Goal: Information Seeking & Learning: Learn about a topic

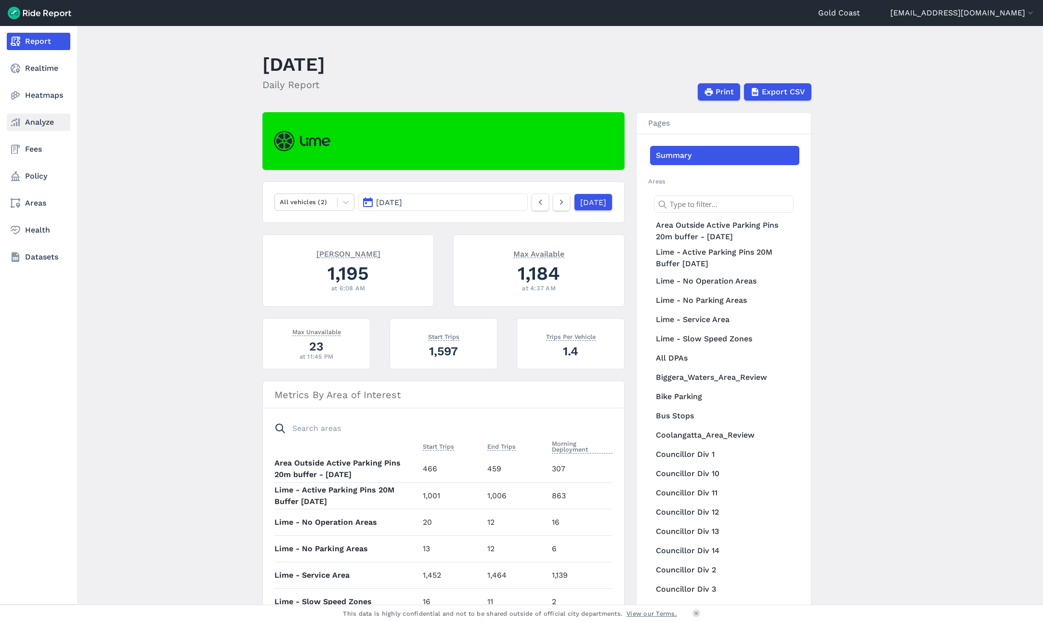
click at [24, 121] on link "Analyze" at bounding box center [39, 122] width 64 height 17
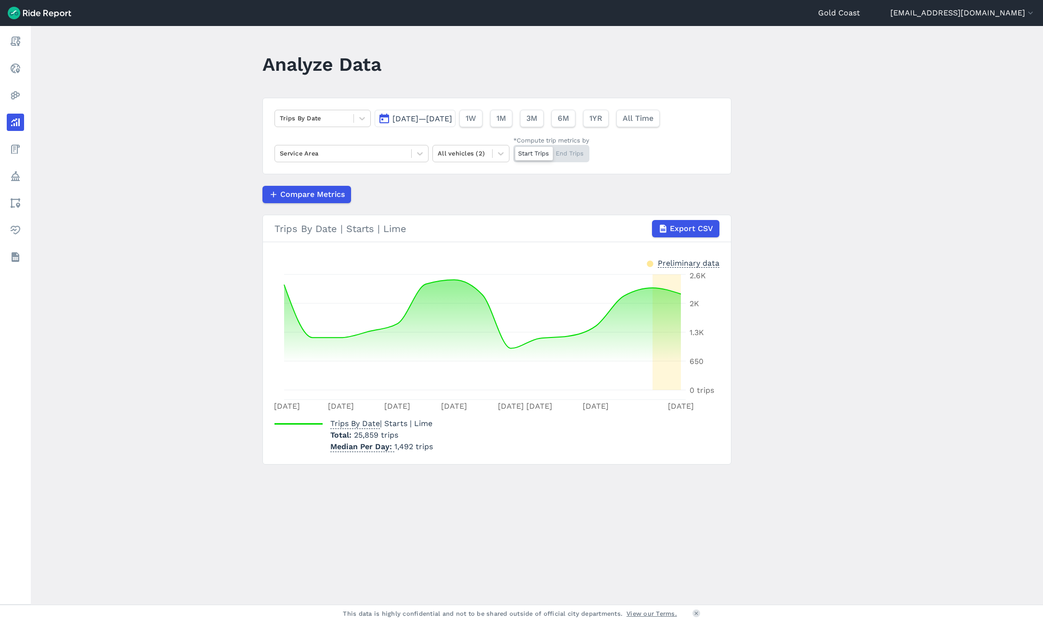
click at [449, 122] on span "[DATE]—[DATE]" at bounding box center [423, 118] width 60 height 9
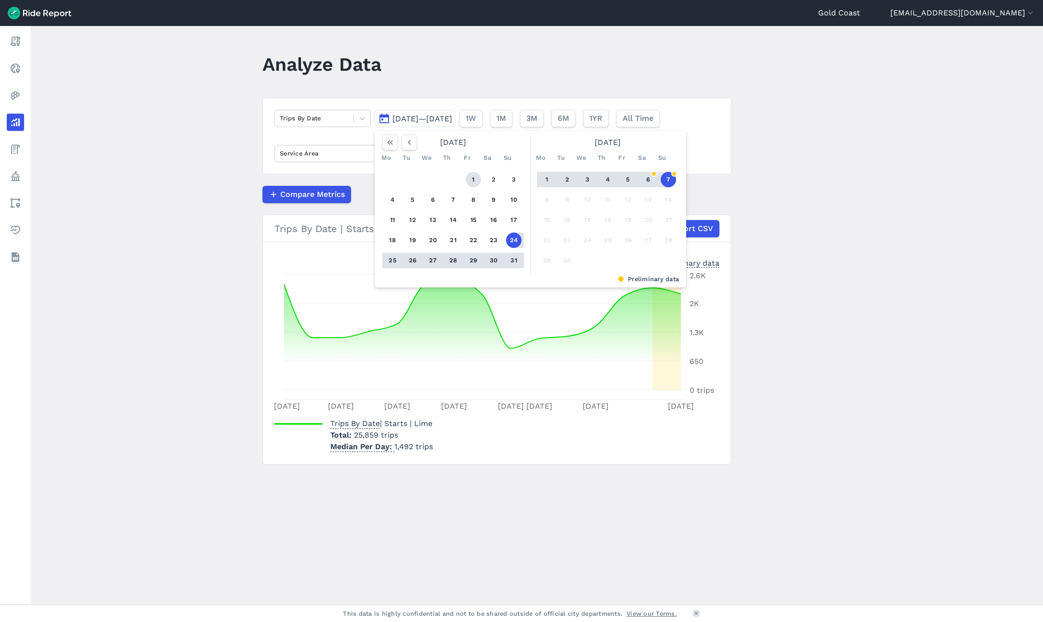
click at [474, 177] on button "1" at bounding box center [473, 179] width 15 height 15
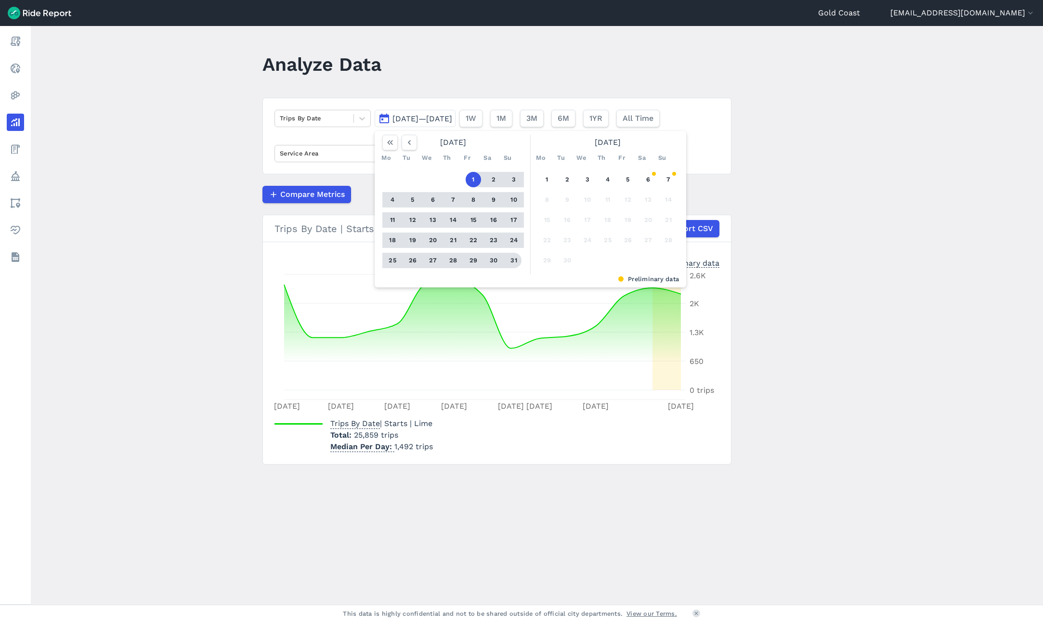
click at [514, 263] on button "31" at bounding box center [513, 260] width 15 height 15
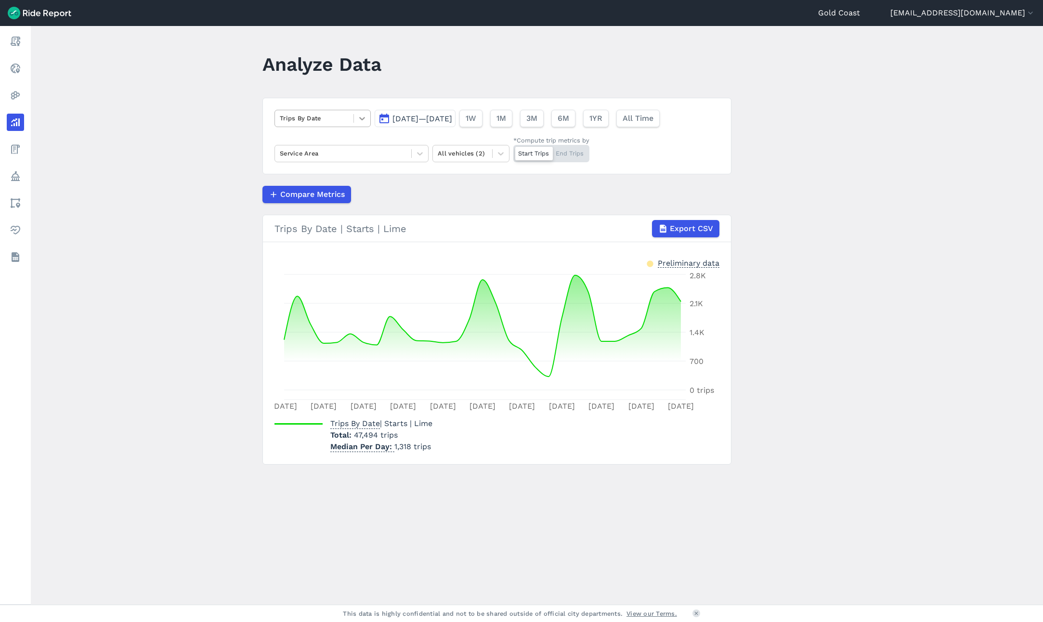
click at [359, 119] on icon at bounding box center [362, 118] width 6 height 3
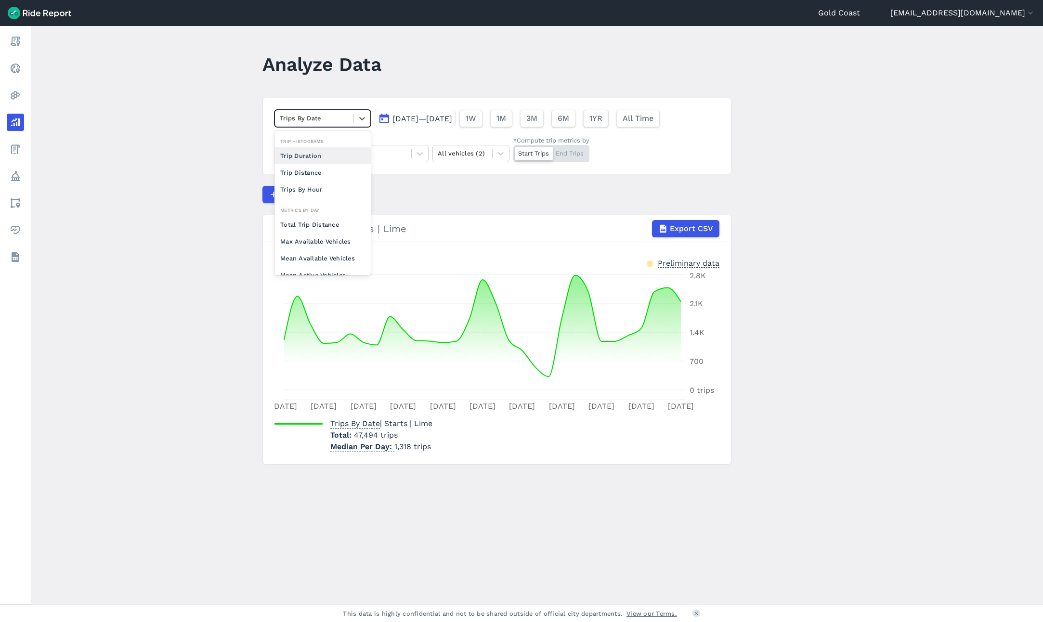
click at [566, 157] on div "Start Trips End Trips" at bounding box center [551, 153] width 76 height 17
click at [513, 151] on input "*Compute trip metrics by Start Trips End Trips" at bounding box center [513, 148] width 0 height 6
click at [360, 116] on icon at bounding box center [362, 119] width 10 height 10
click at [361, 115] on icon at bounding box center [362, 119] width 10 height 10
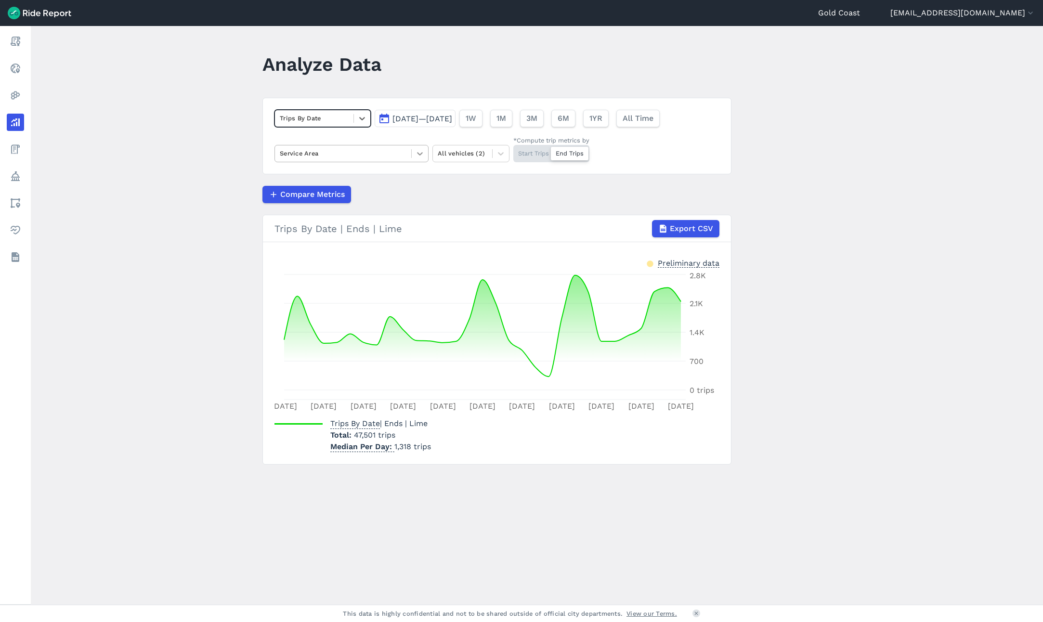
click at [420, 153] on icon at bounding box center [420, 154] width 10 height 10
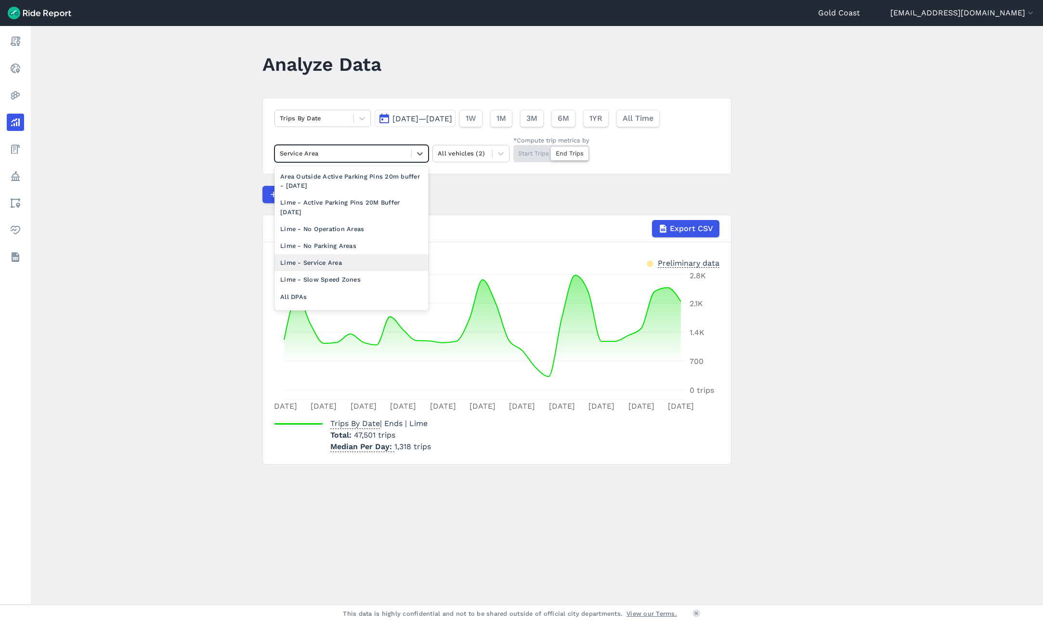
click at [334, 262] on div "Lime - Service Area" at bounding box center [352, 262] width 154 height 17
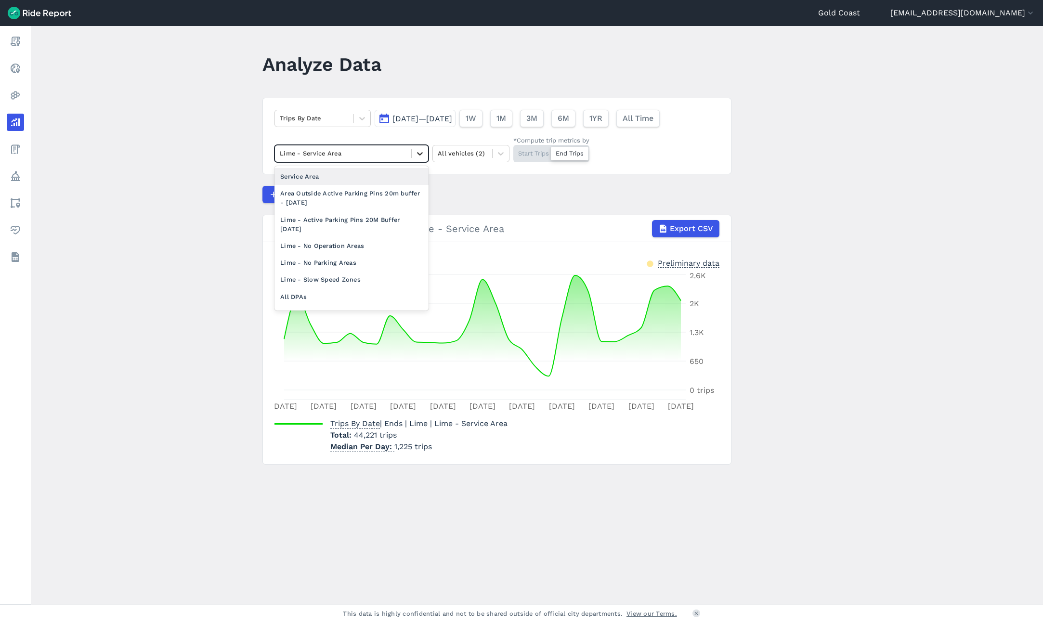
click at [416, 154] on icon at bounding box center [420, 154] width 10 height 10
click at [331, 255] on div "Gold Coast LGA" at bounding box center [352, 263] width 154 height 17
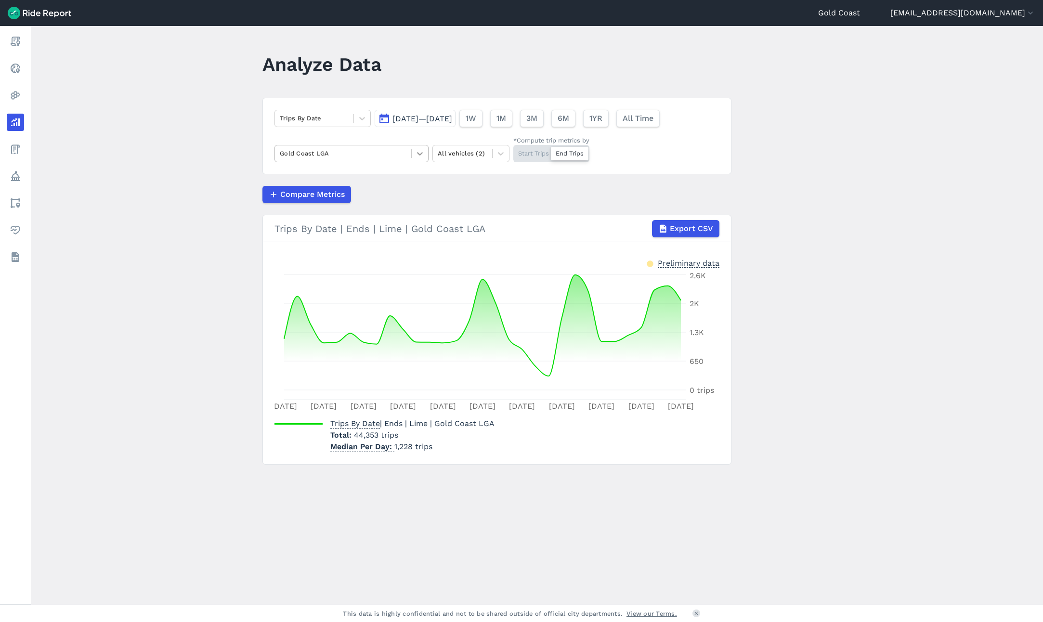
click at [415, 156] on icon at bounding box center [420, 154] width 10 height 10
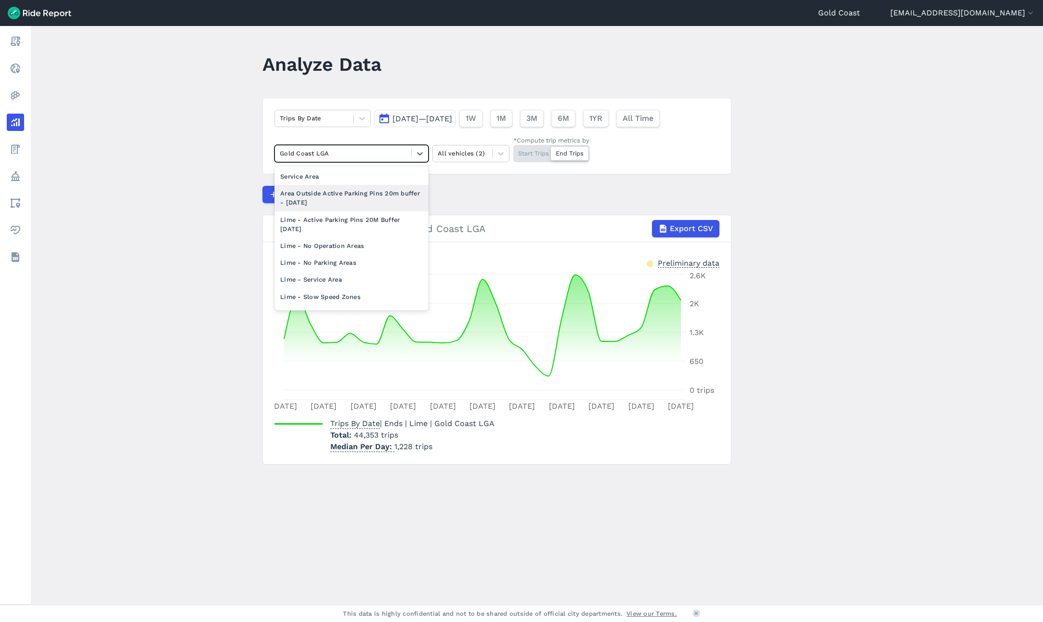
click at [383, 196] on div "Area Outside Active Parking Pins 20m buffer - [DATE]" at bounding box center [352, 198] width 154 height 26
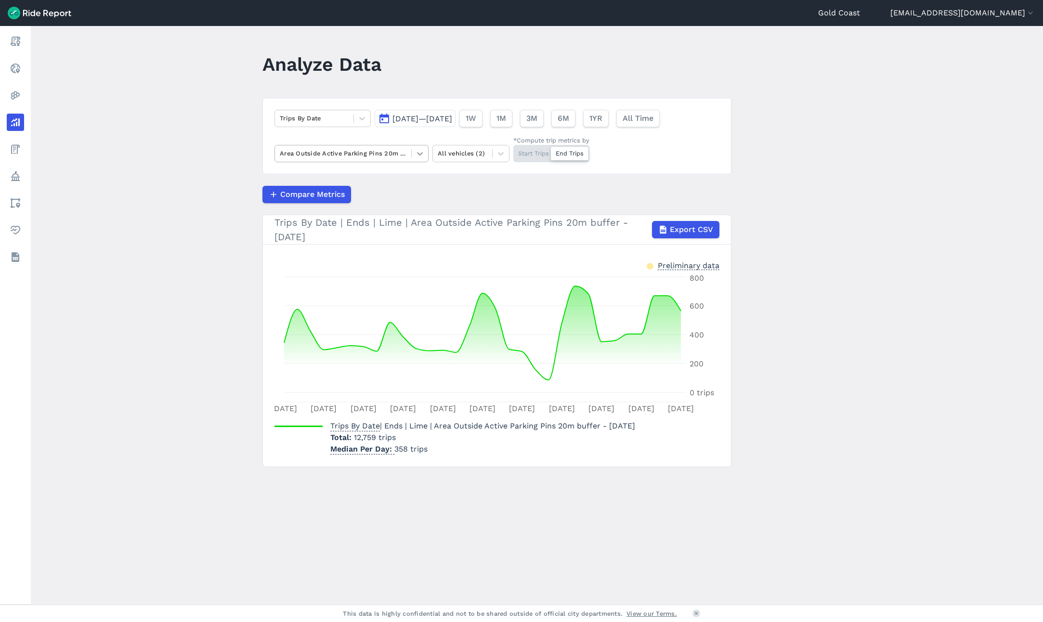
click at [421, 156] on icon at bounding box center [420, 154] width 10 height 10
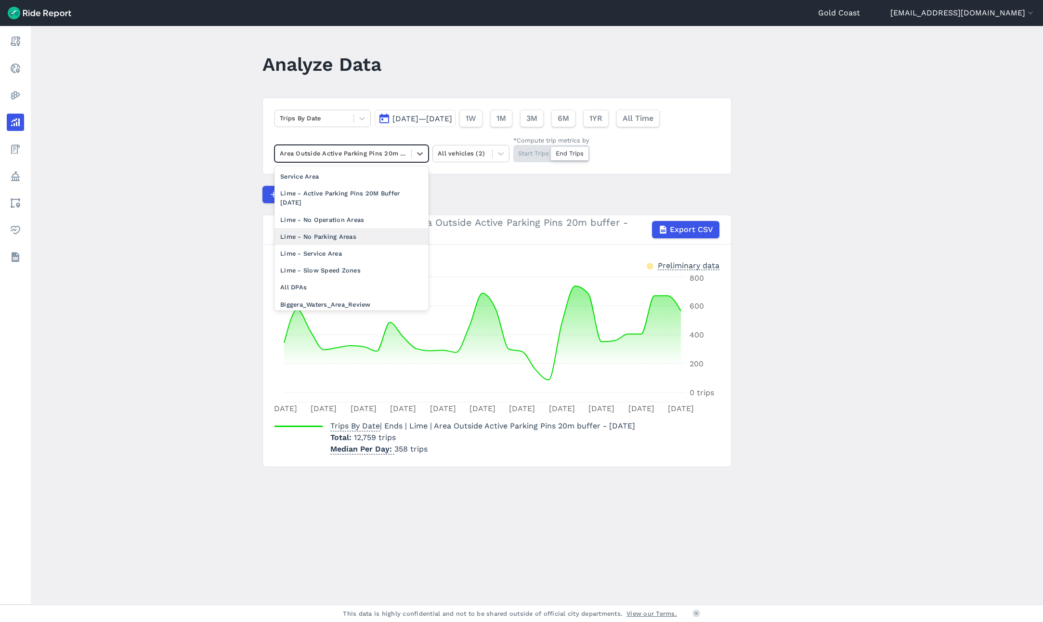
click at [344, 233] on div "Lime - No Parking Areas" at bounding box center [352, 236] width 154 height 17
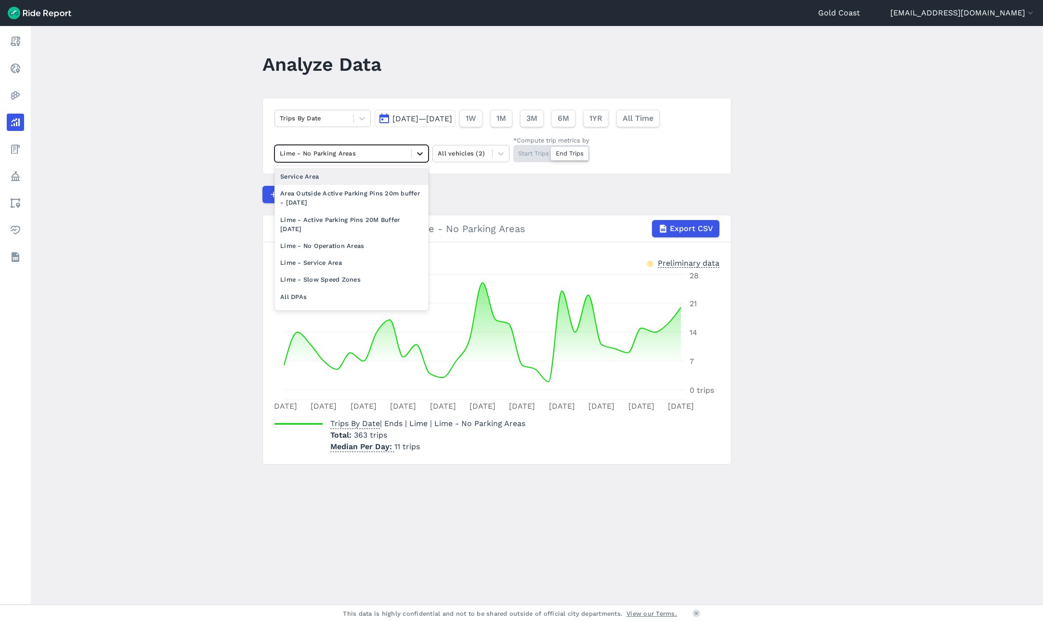
click at [413, 152] on div at bounding box center [420, 153] width 16 height 16
click at [381, 244] on div "Lime - No Operation Areas" at bounding box center [352, 245] width 154 height 17
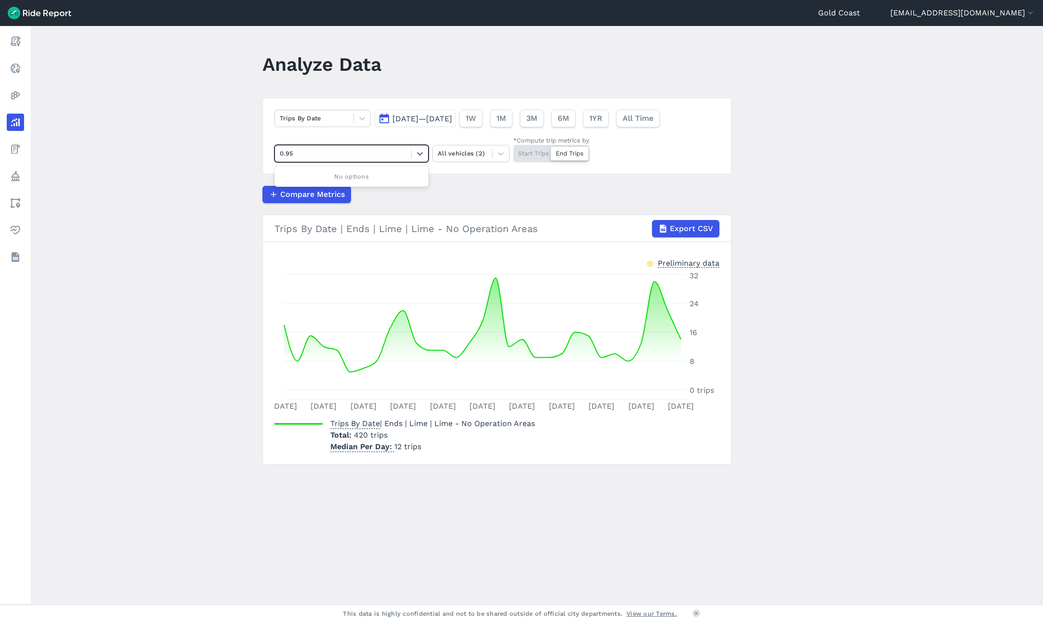
type input "0.95"
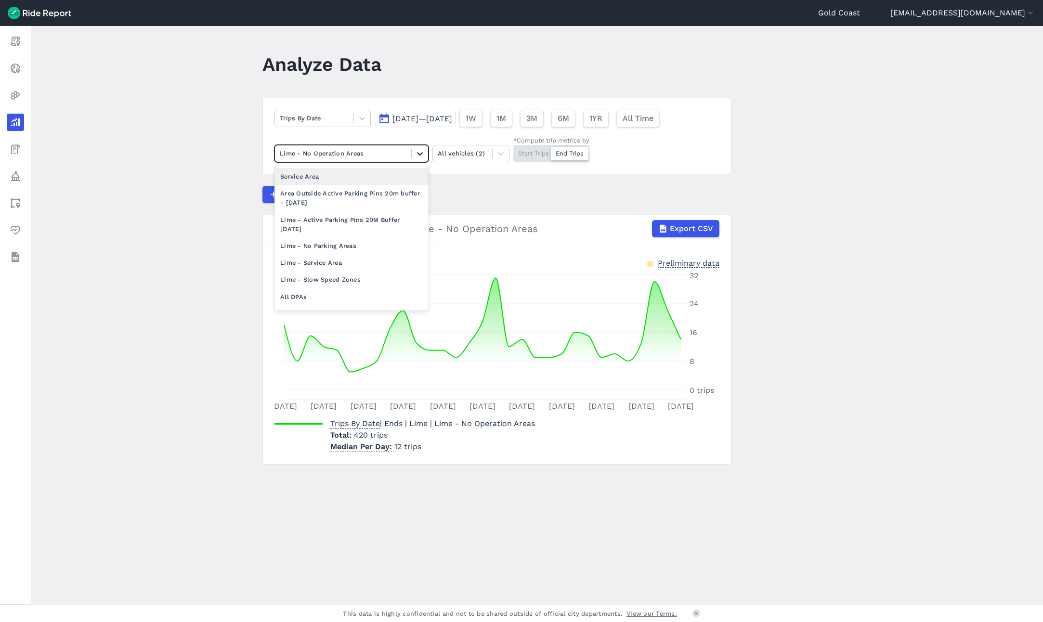
click at [422, 155] on icon at bounding box center [420, 154] width 10 height 10
click at [362, 116] on icon at bounding box center [362, 119] width 10 height 10
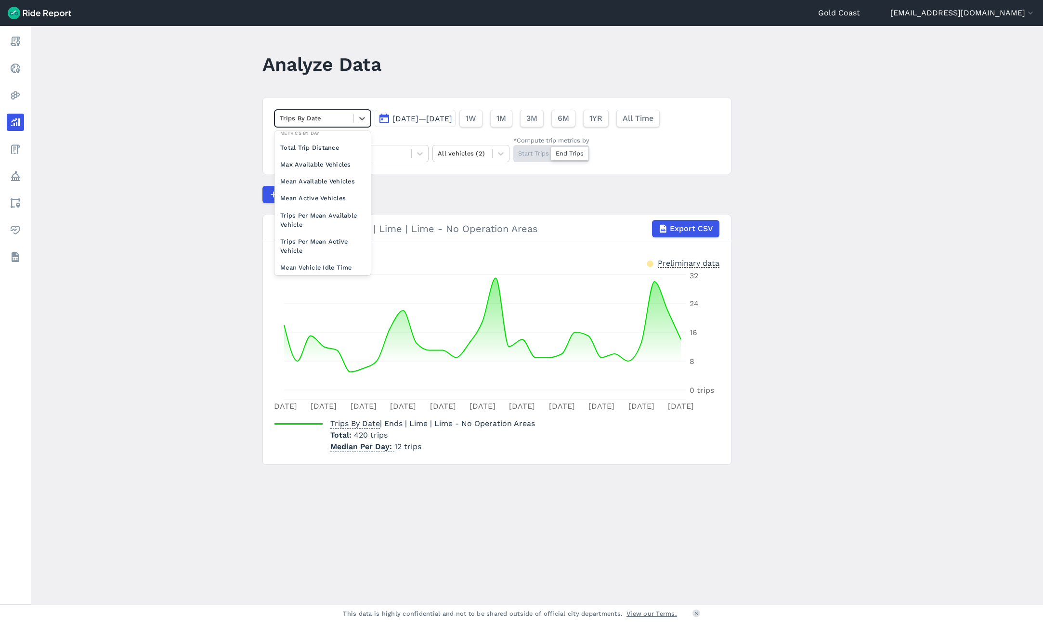
scroll to position [84, 0]
click at [346, 208] on div "Trips Per Mean Available Vehicle" at bounding box center [323, 213] width 96 height 26
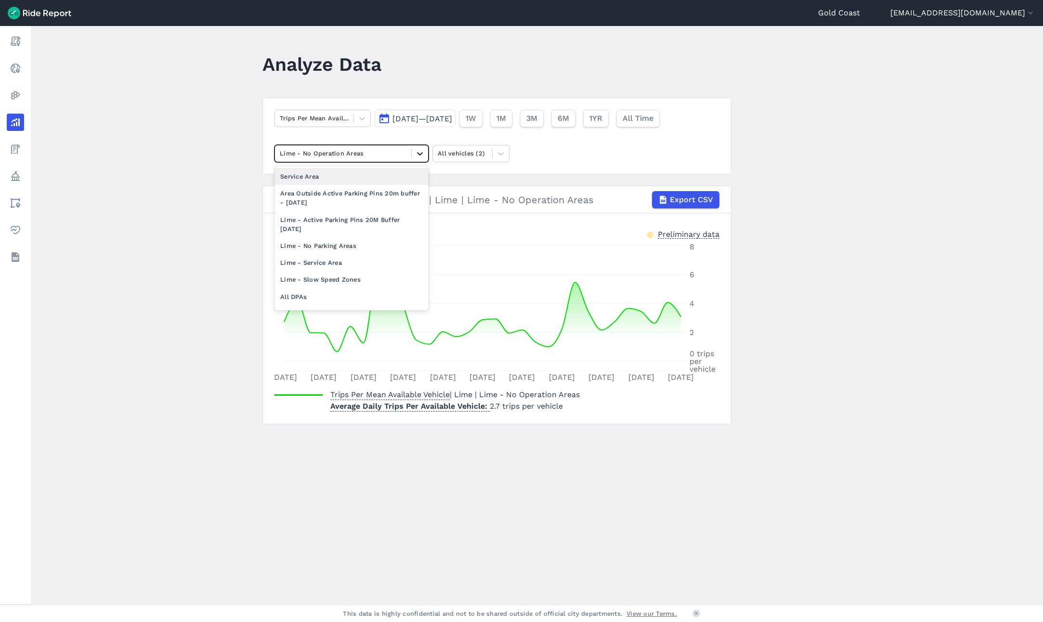
click at [415, 153] on icon at bounding box center [420, 154] width 10 height 10
click at [320, 260] on div "Lime - Service Area" at bounding box center [352, 262] width 154 height 17
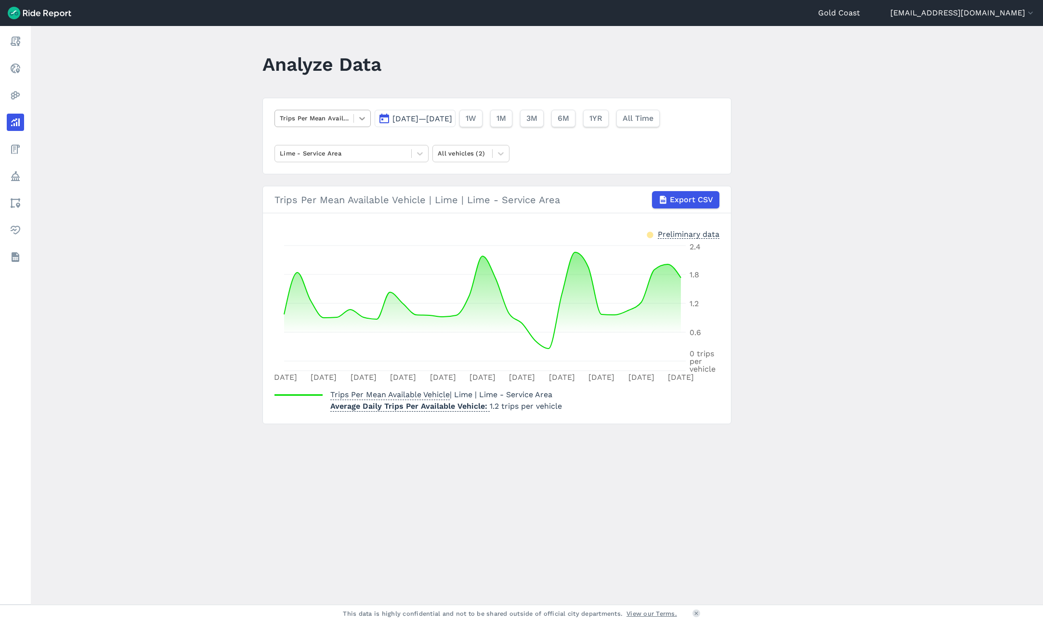
click at [360, 116] on icon at bounding box center [362, 119] width 10 height 10
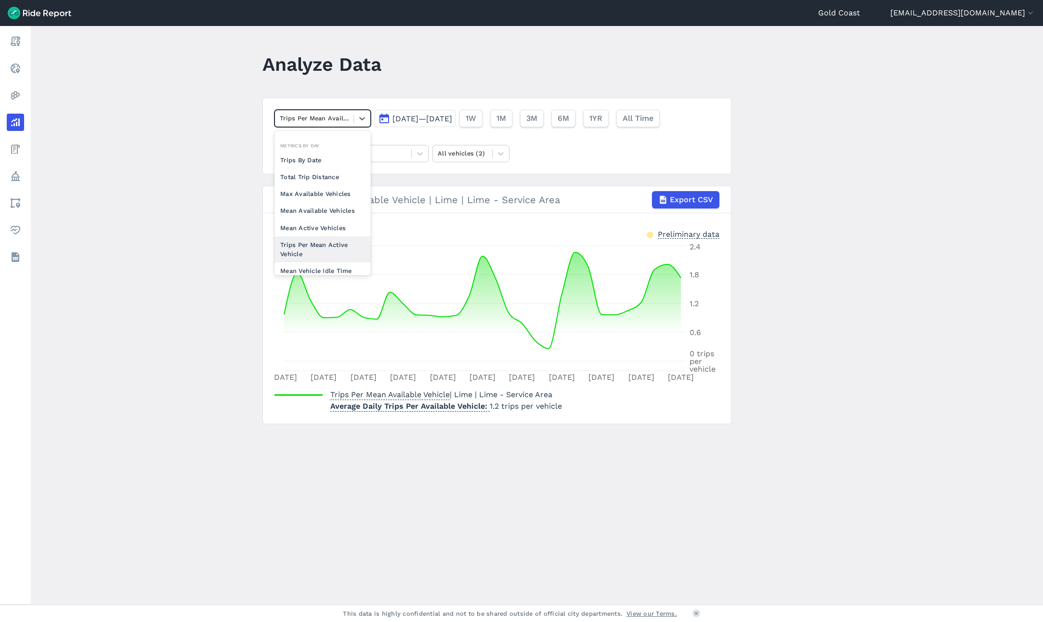
scroll to position [74, 0]
click at [330, 200] on div "Mean Available Vehicles" at bounding box center [323, 201] width 96 height 17
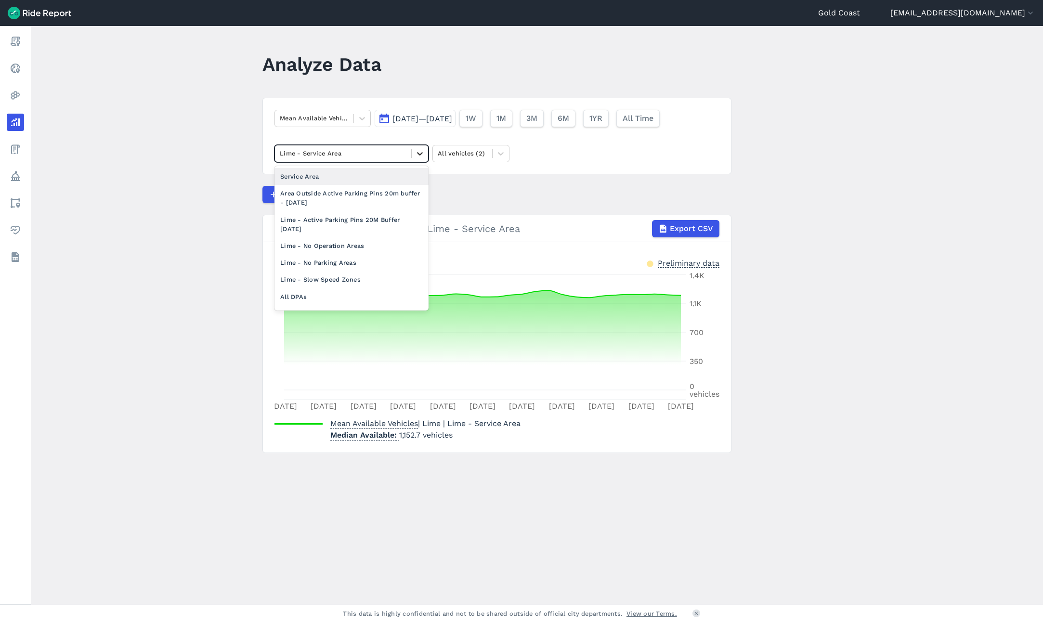
click at [418, 153] on icon at bounding box center [420, 154] width 10 height 10
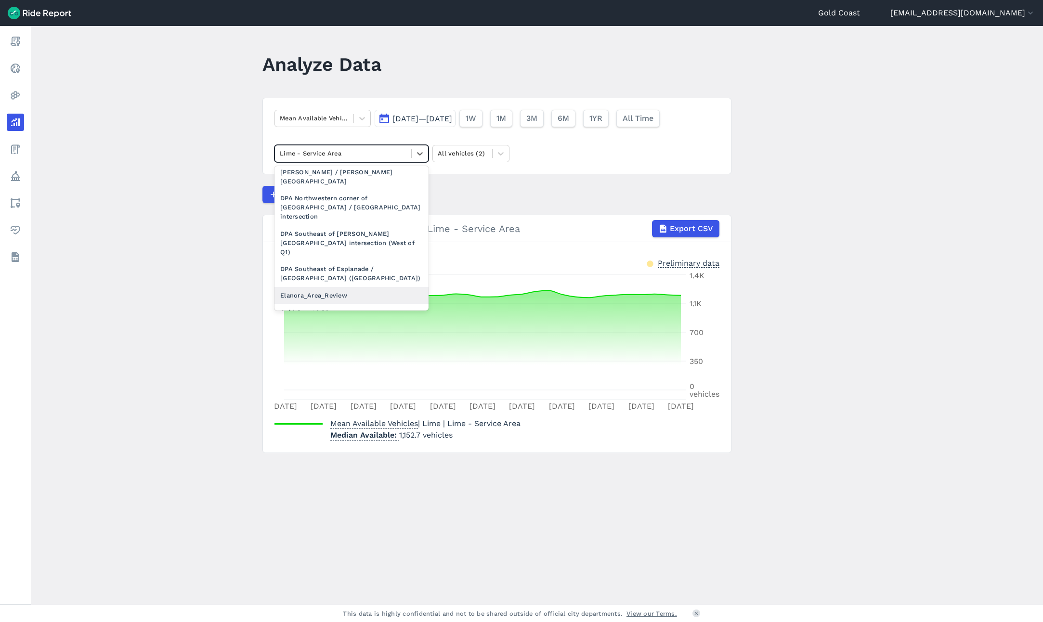
scroll to position [626, 0]
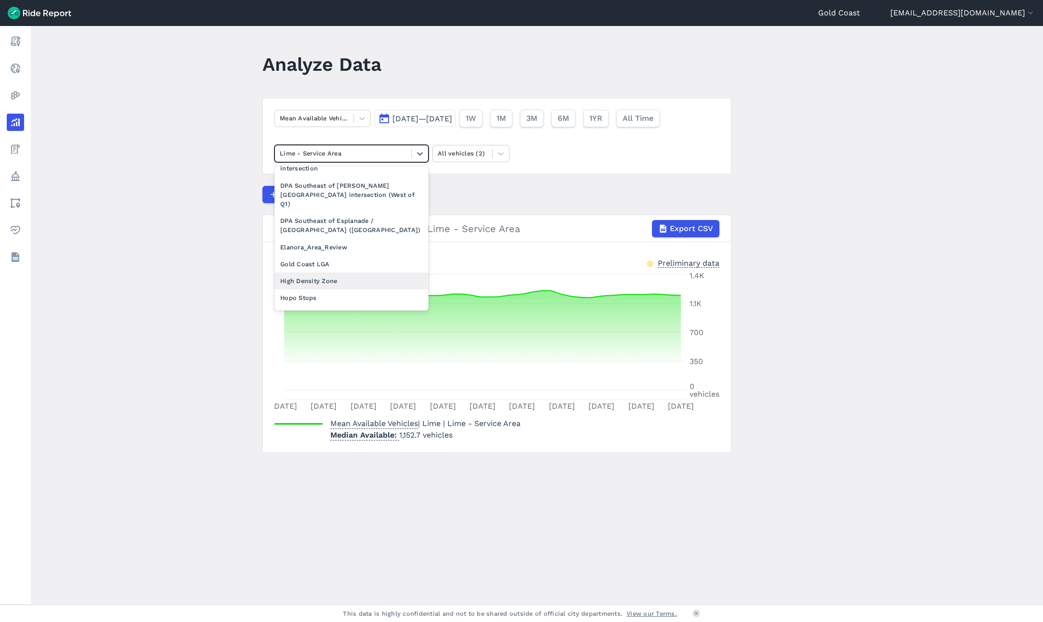
click at [365, 273] on div "High Density Zone" at bounding box center [352, 281] width 154 height 17
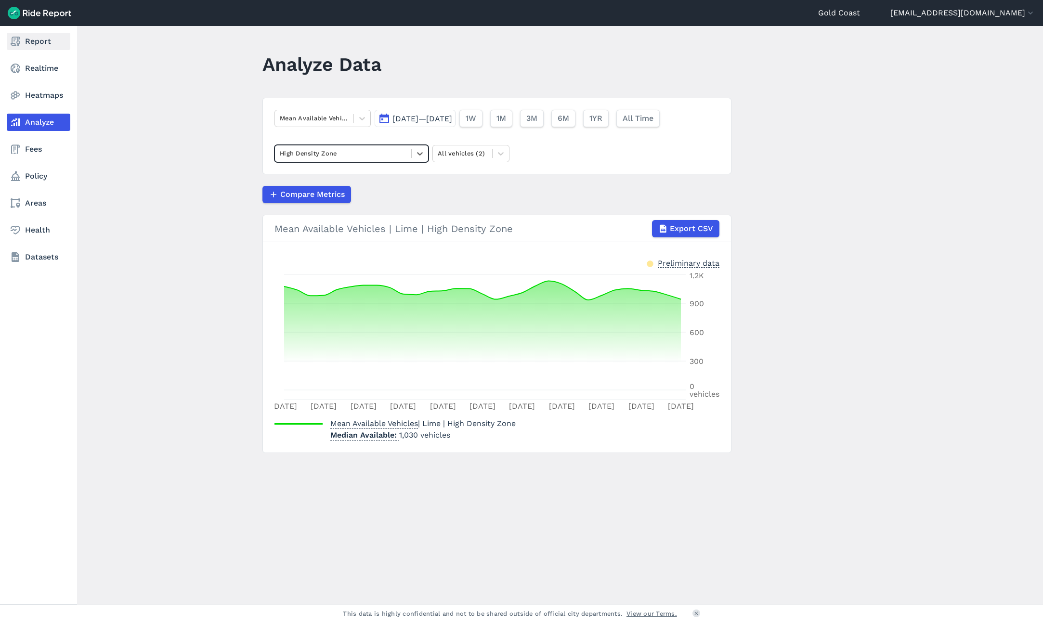
click at [19, 45] on use at bounding box center [16, 42] width 10 height 10
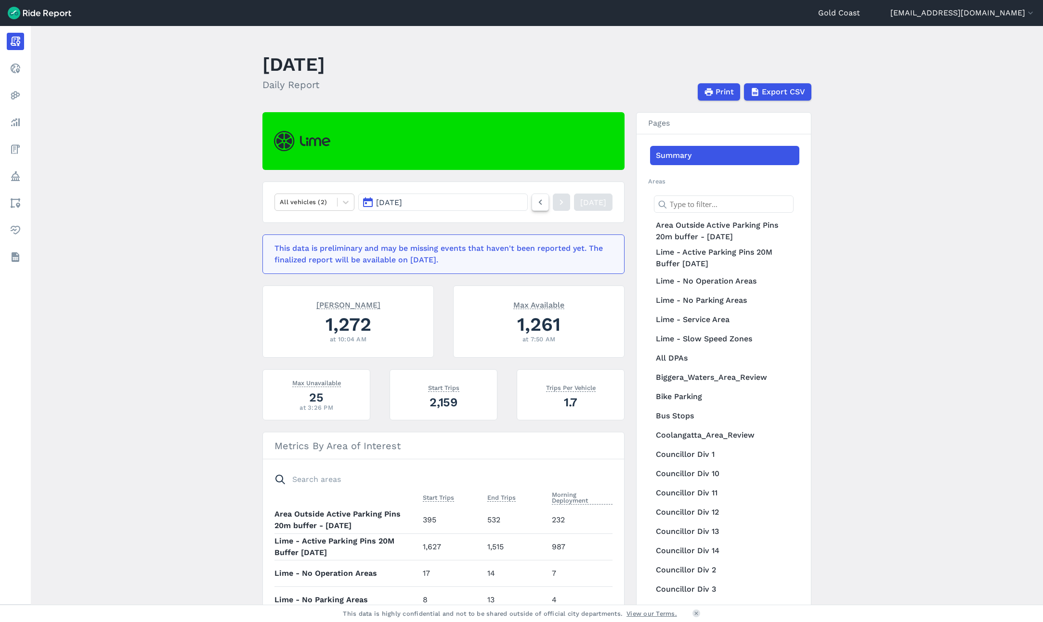
click at [535, 203] on icon at bounding box center [540, 203] width 11 height 12
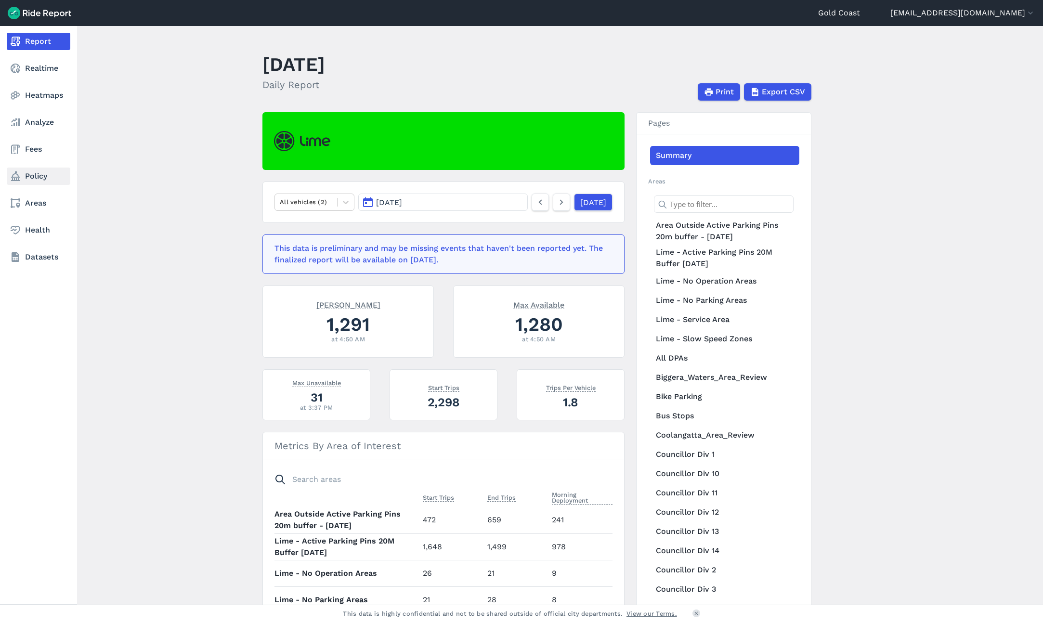
click at [43, 182] on link "Policy" at bounding box center [39, 176] width 64 height 17
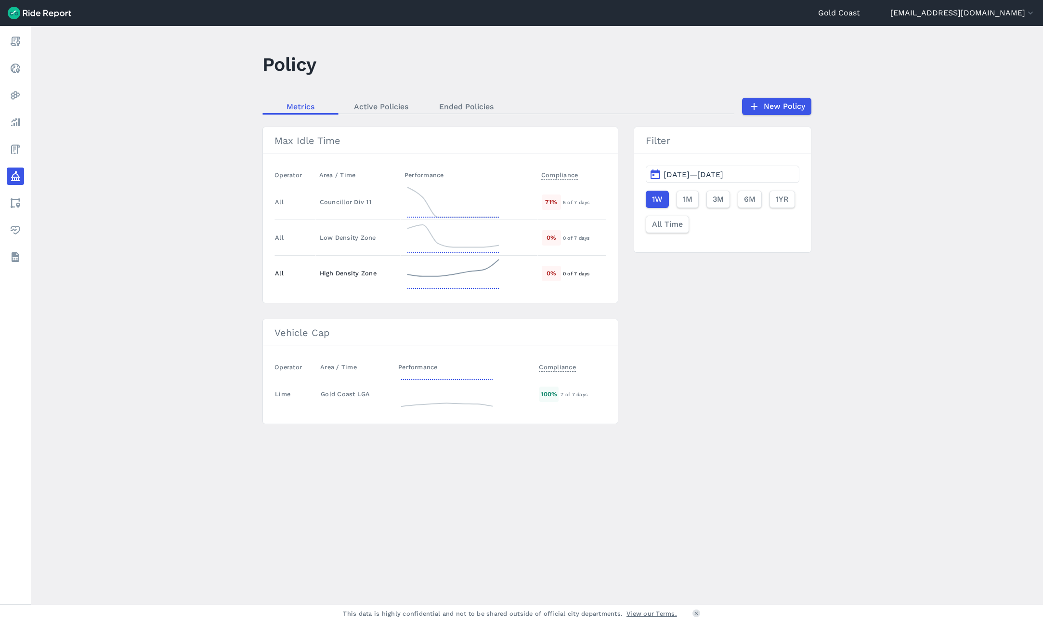
click at [349, 275] on div "High Density Zone" at bounding box center [358, 273] width 77 height 9
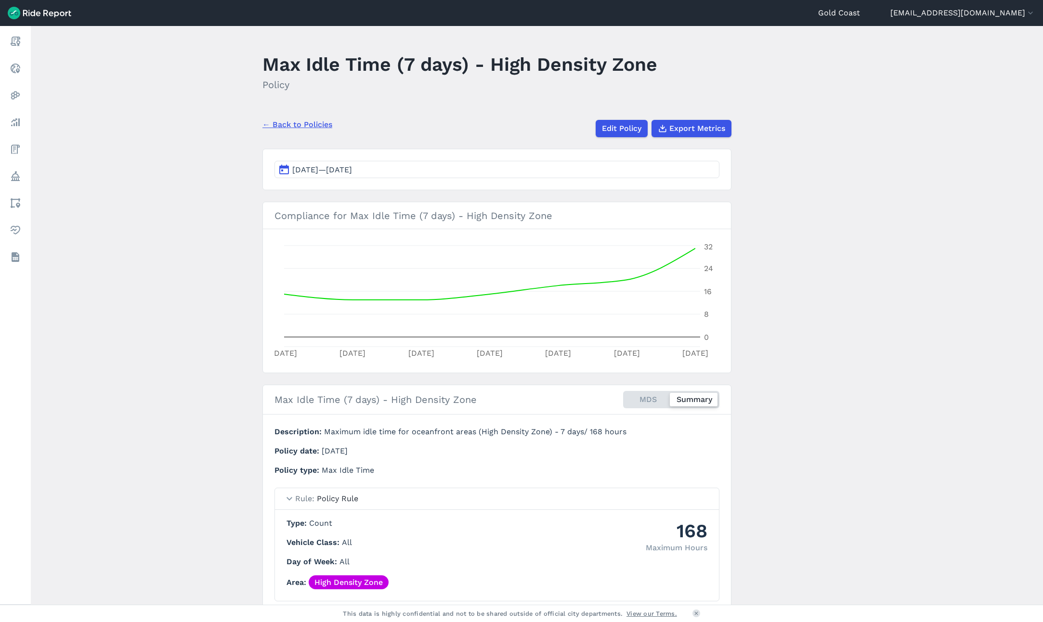
scroll to position [43, 0]
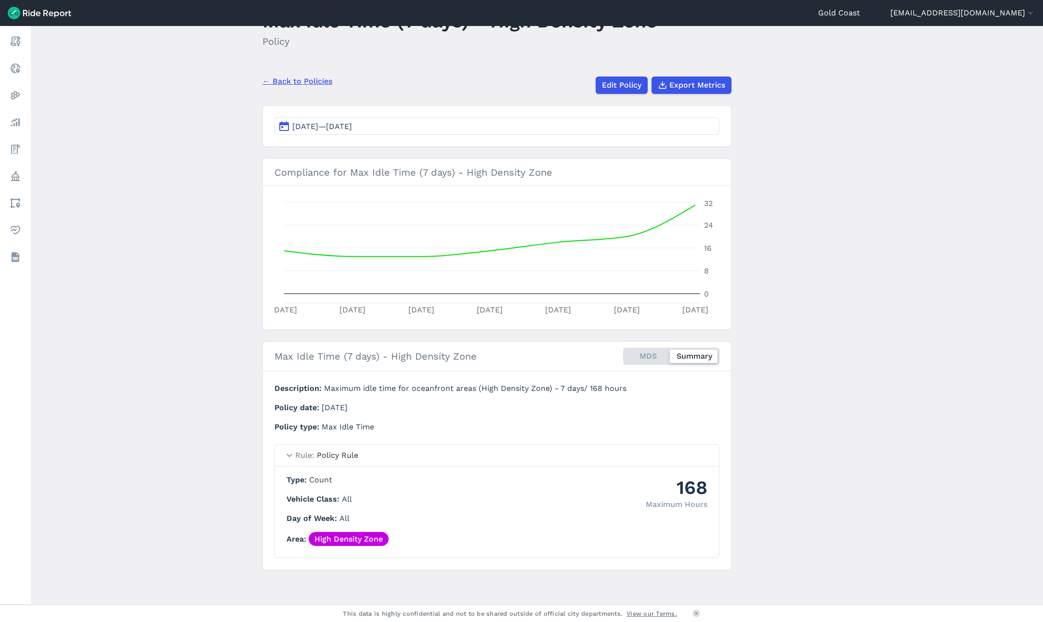
click at [352, 129] on span "[DATE]—[DATE]" at bounding box center [322, 126] width 60 height 9
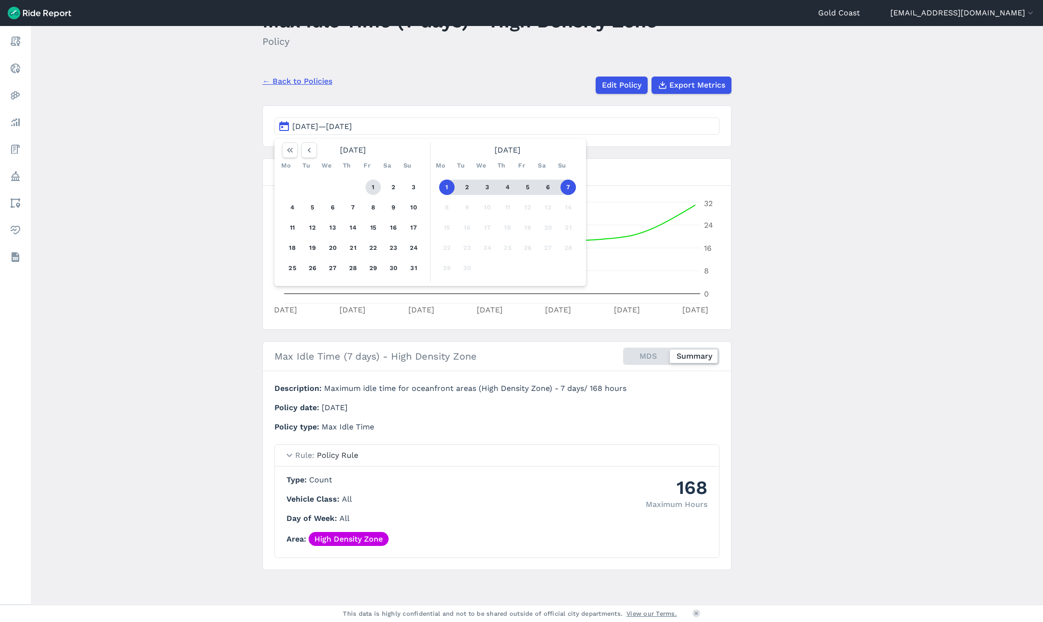
click at [376, 186] on button "1" at bounding box center [373, 187] width 15 height 15
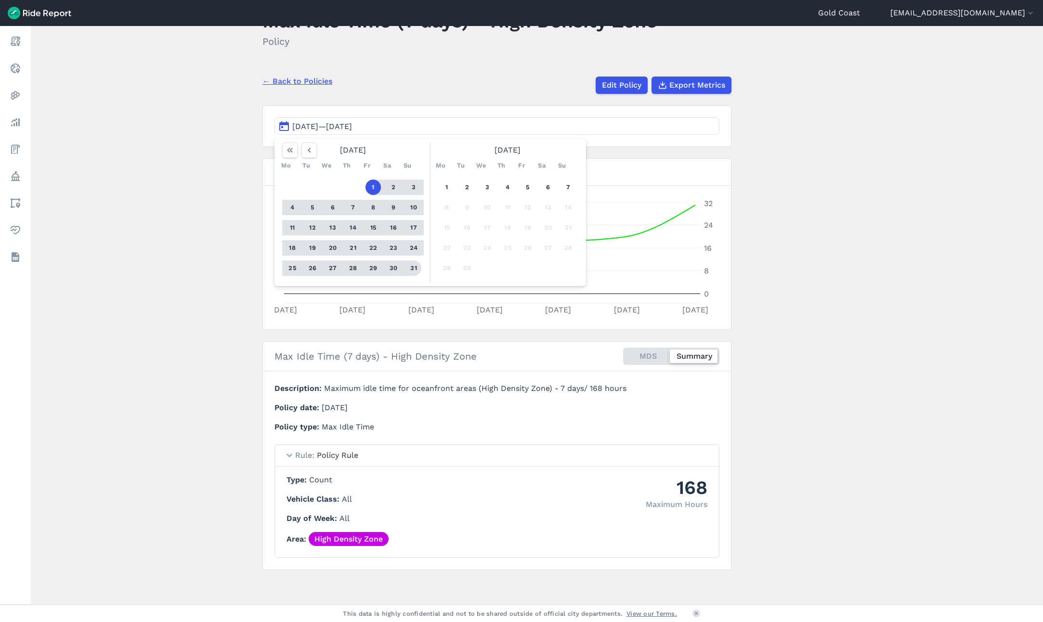
click at [411, 269] on button "31" at bounding box center [413, 268] width 15 height 15
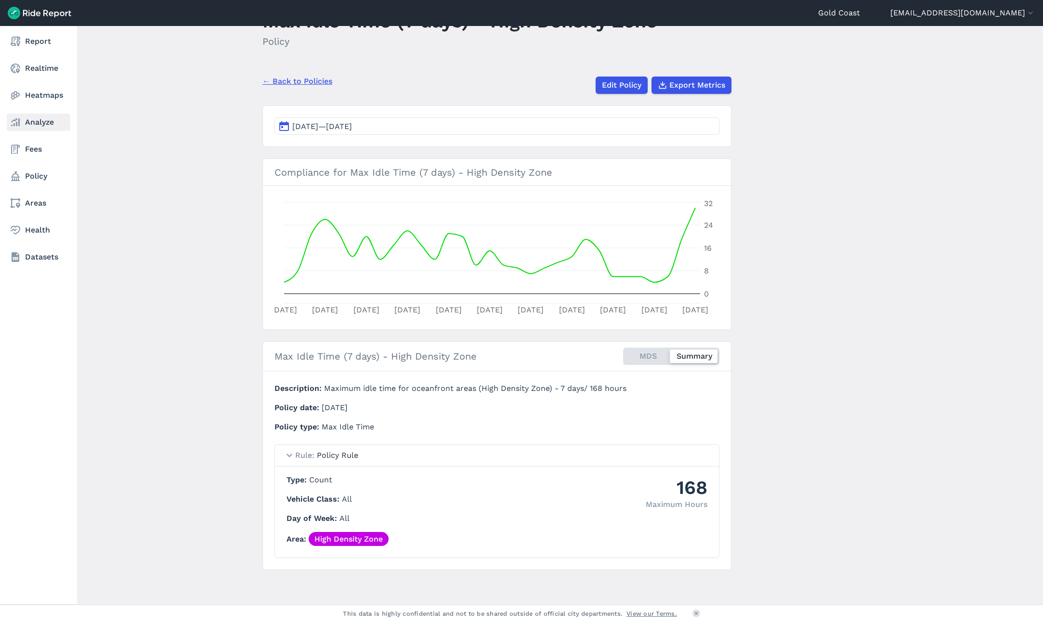
click at [40, 125] on link "Analyze" at bounding box center [39, 122] width 64 height 17
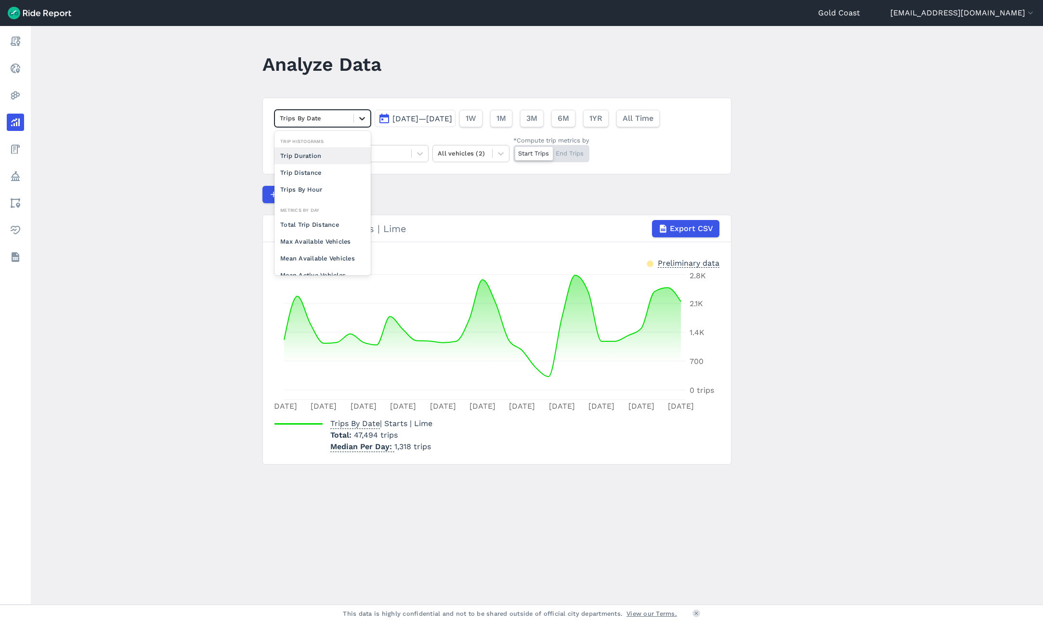
click at [361, 113] on div at bounding box center [362, 118] width 16 height 16
click at [332, 262] on div "Mean Vehicle Idle Time" at bounding box center [323, 260] width 96 height 17
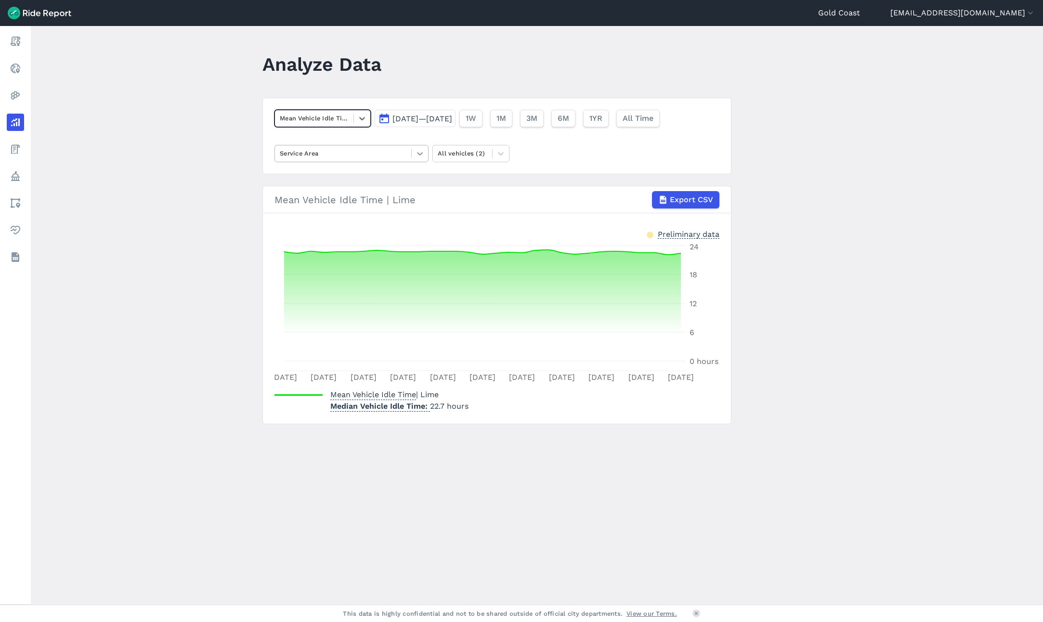
click at [420, 154] on icon at bounding box center [420, 153] width 6 height 3
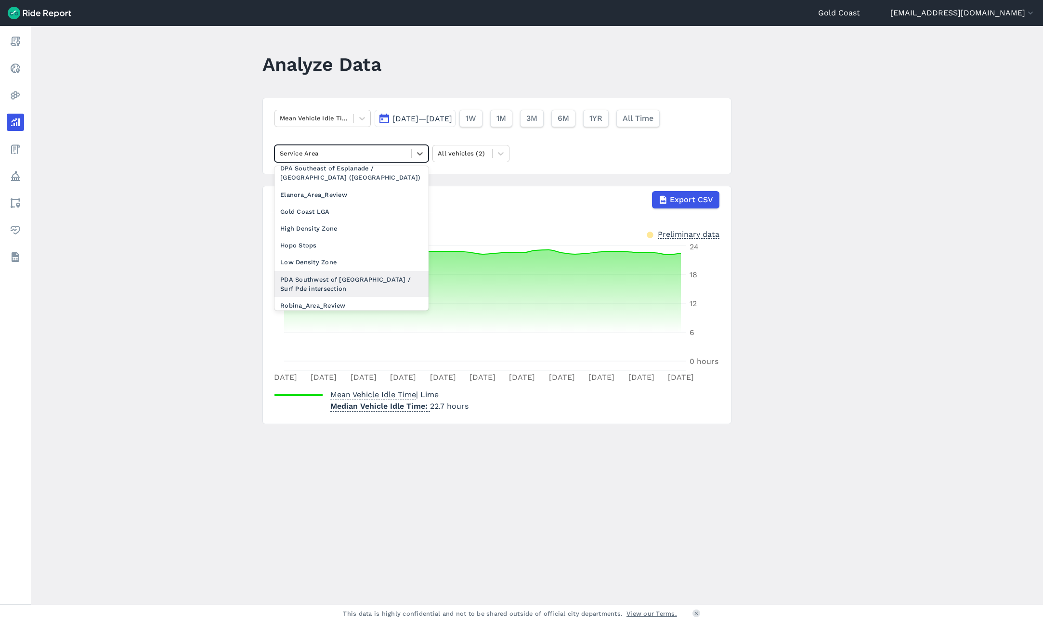
scroll to position [667, 0]
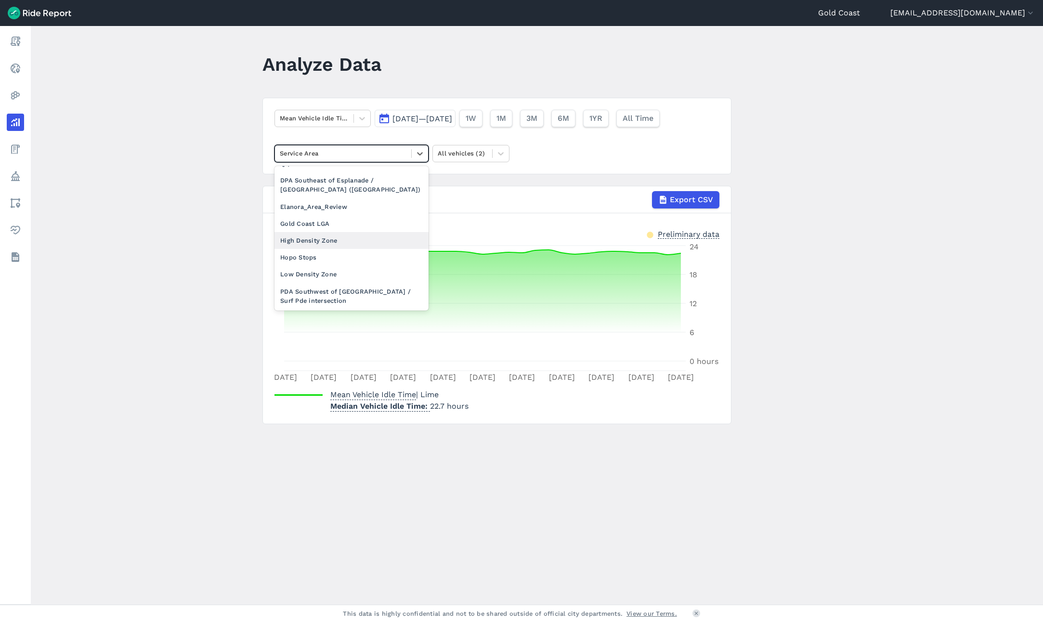
click at [301, 232] on div "High Density Zone" at bounding box center [352, 240] width 154 height 17
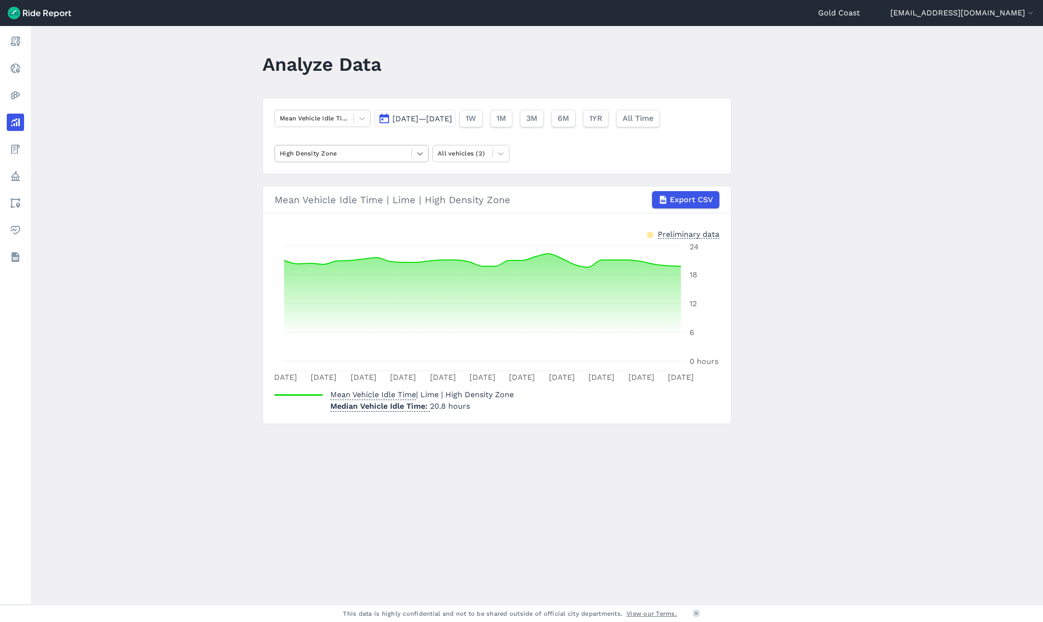
click at [418, 155] on icon at bounding box center [420, 154] width 10 height 10
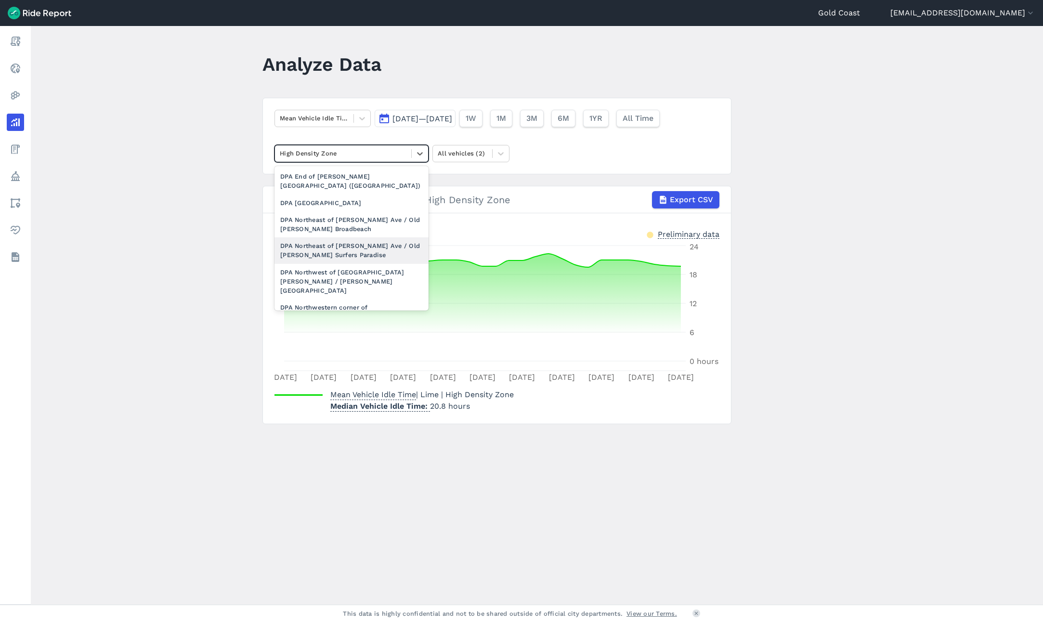
scroll to position [715, 0]
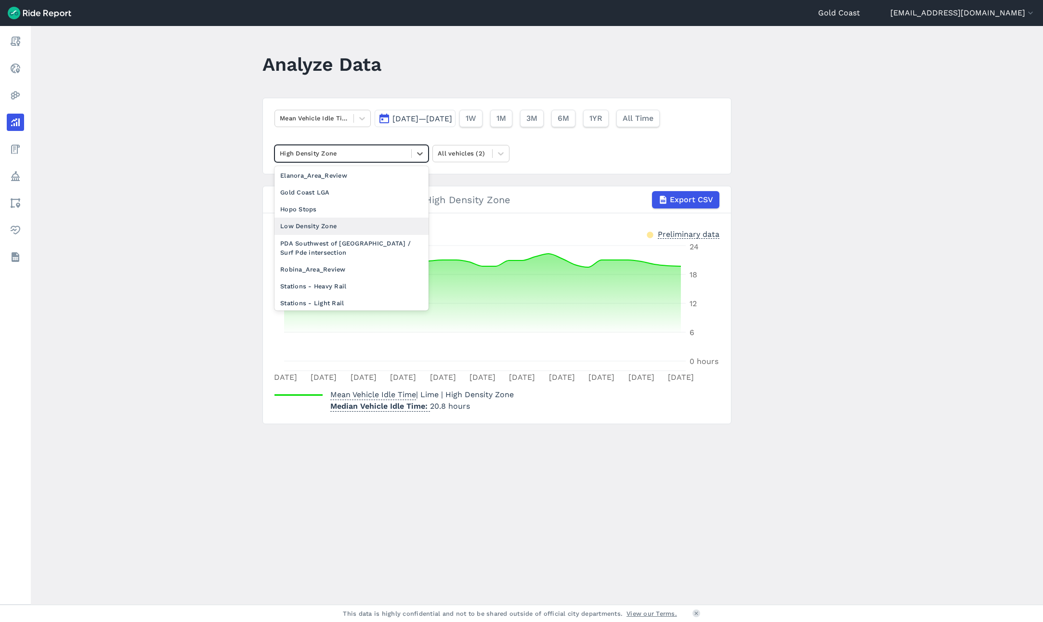
click at [362, 218] on div "Low Density Zone" at bounding box center [352, 226] width 154 height 17
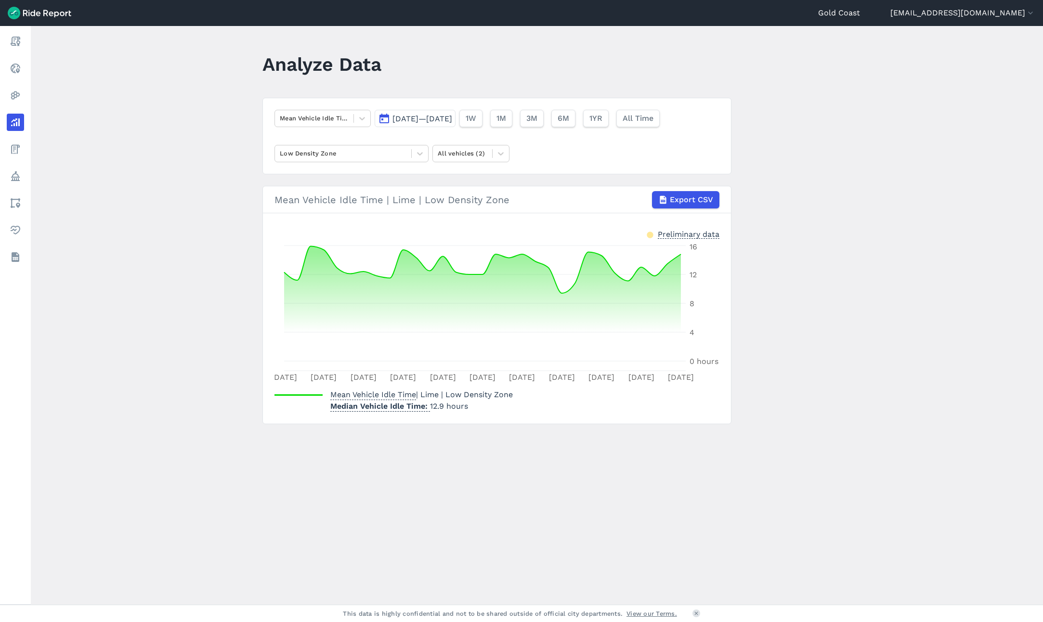
click at [452, 116] on span "[DATE]—[DATE]" at bounding box center [423, 118] width 60 height 9
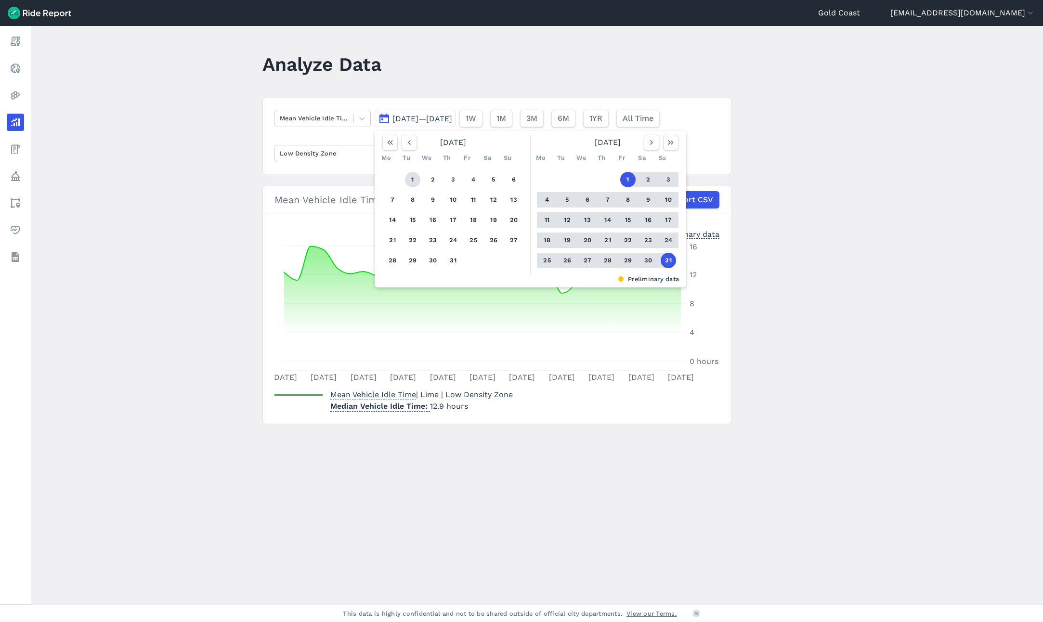
click at [410, 178] on button "1" at bounding box center [412, 179] width 15 height 15
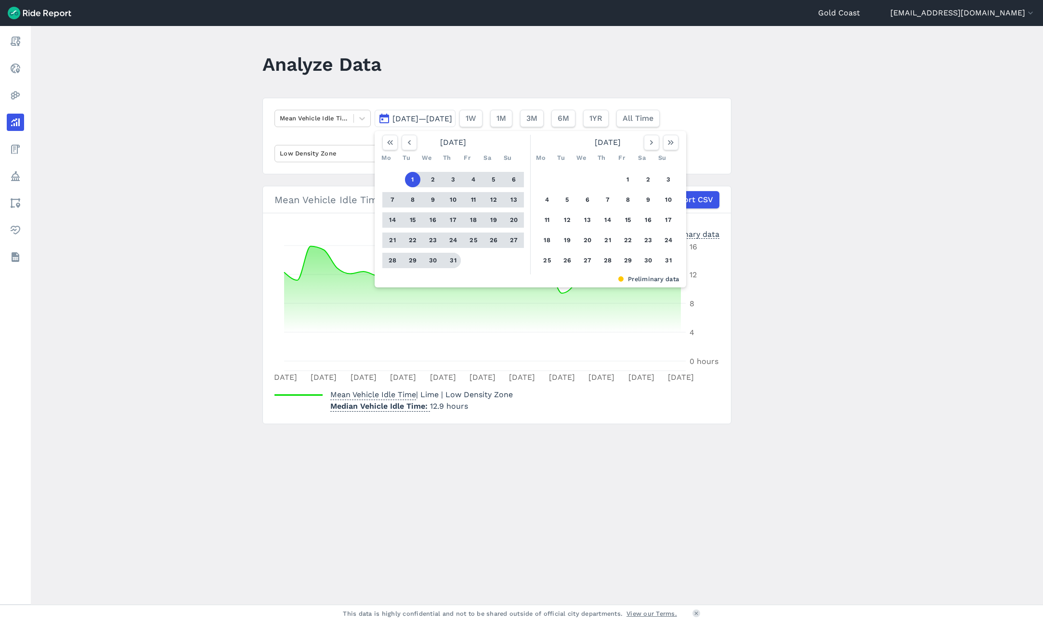
click at [447, 262] on button "31" at bounding box center [453, 260] width 15 height 15
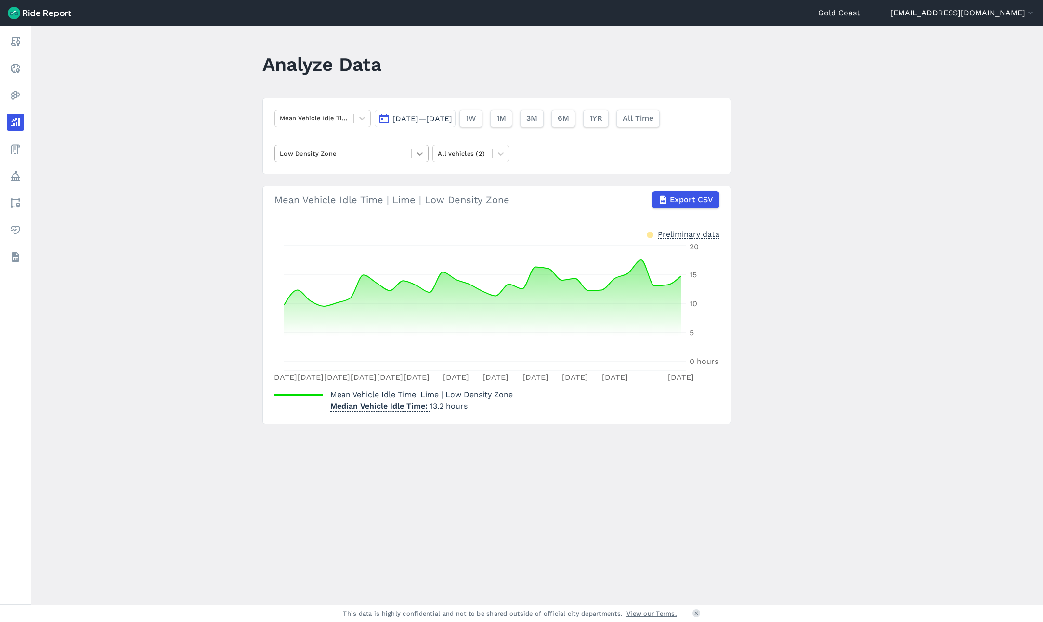
click at [415, 154] on icon at bounding box center [420, 154] width 10 height 10
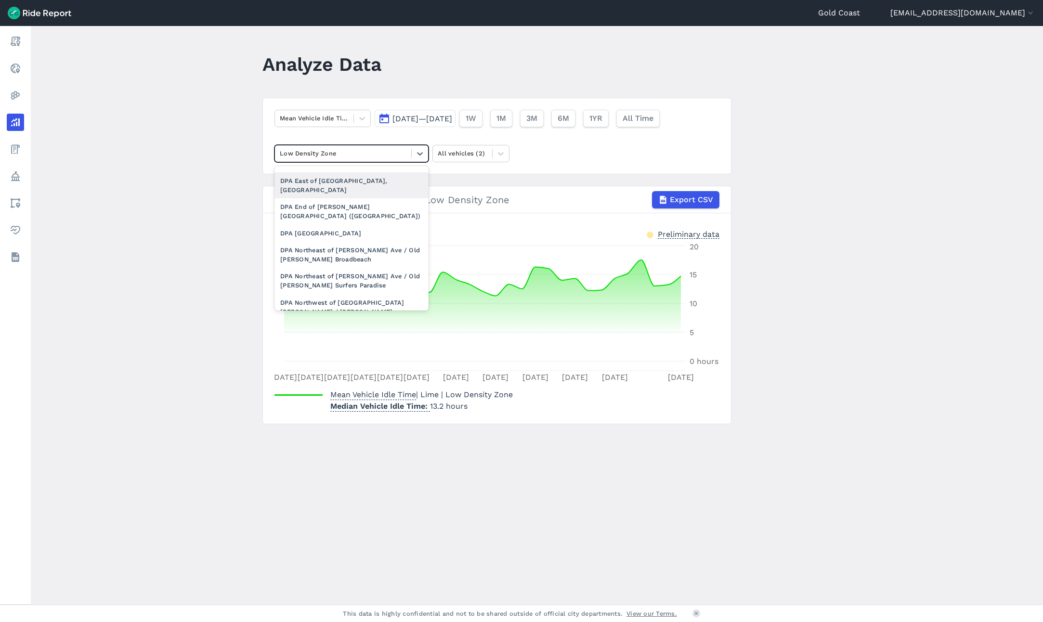
scroll to position [715, 0]
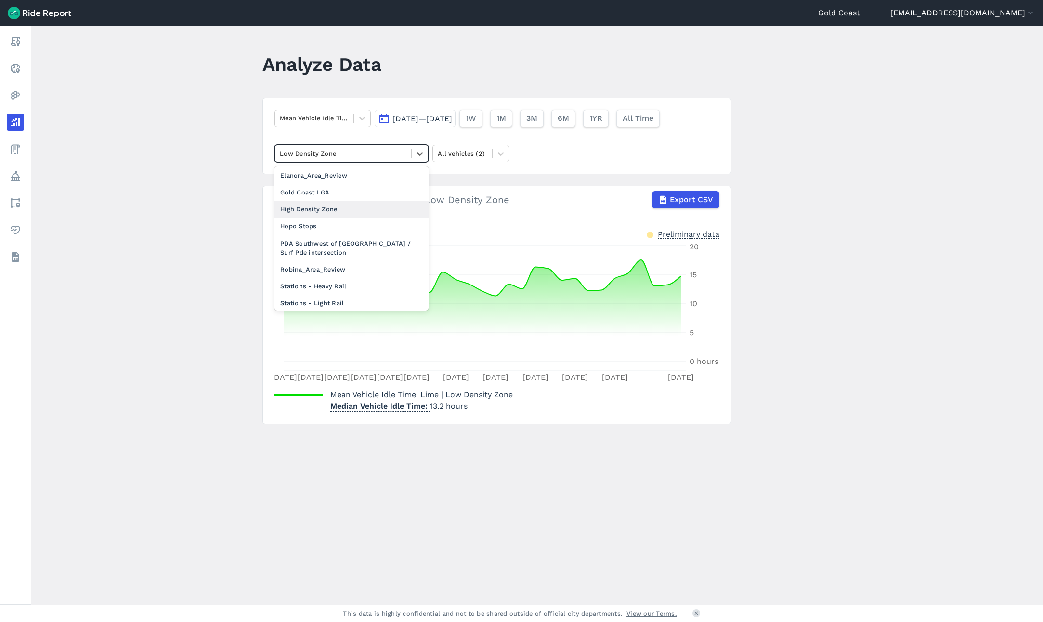
click at [311, 201] on div "High Density Zone" at bounding box center [352, 209] width 154 height 17
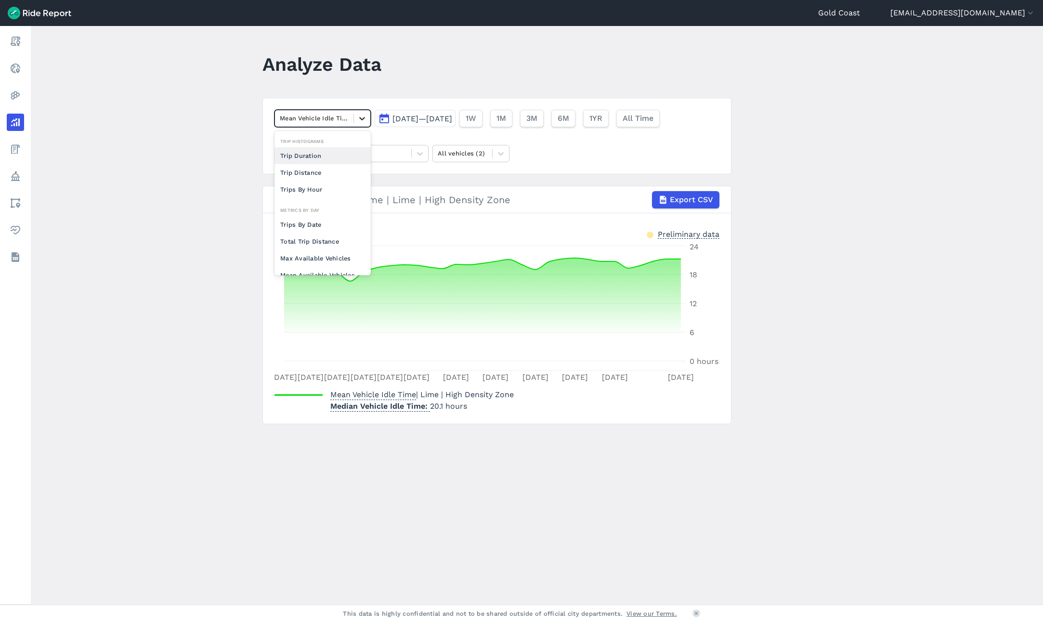
click at [360, 117] on icon at bounding box center [362, 119] width 10 height 10
click at [326, 210] on div "Max Available Vehicles" at bounding box center [323, 210] width 96 height 17
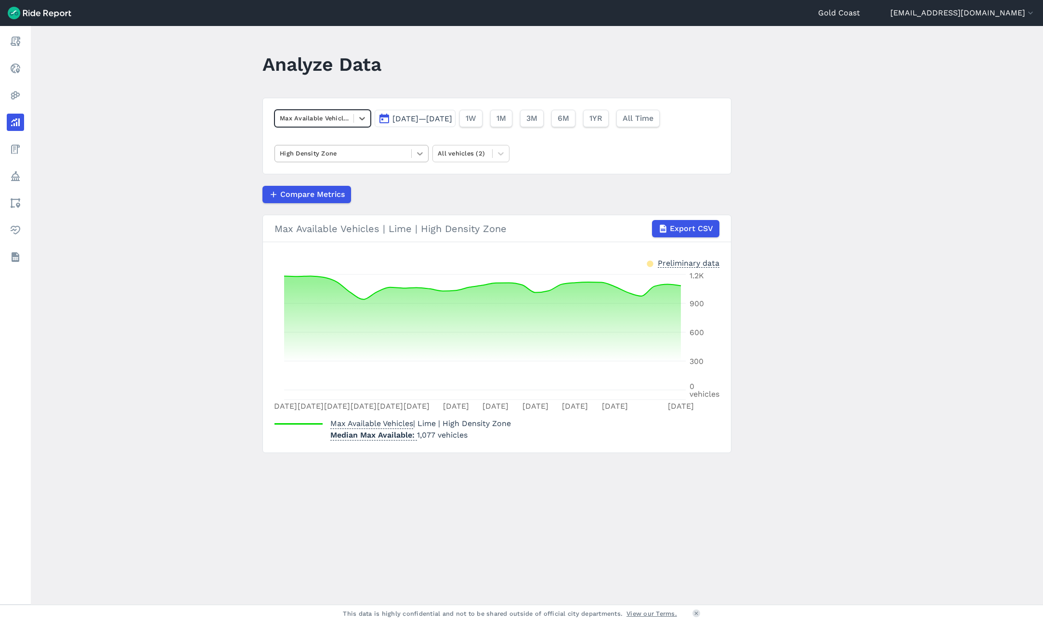
click at [417, 158] on icon at bounding box center [420, 154] width 10 height 10
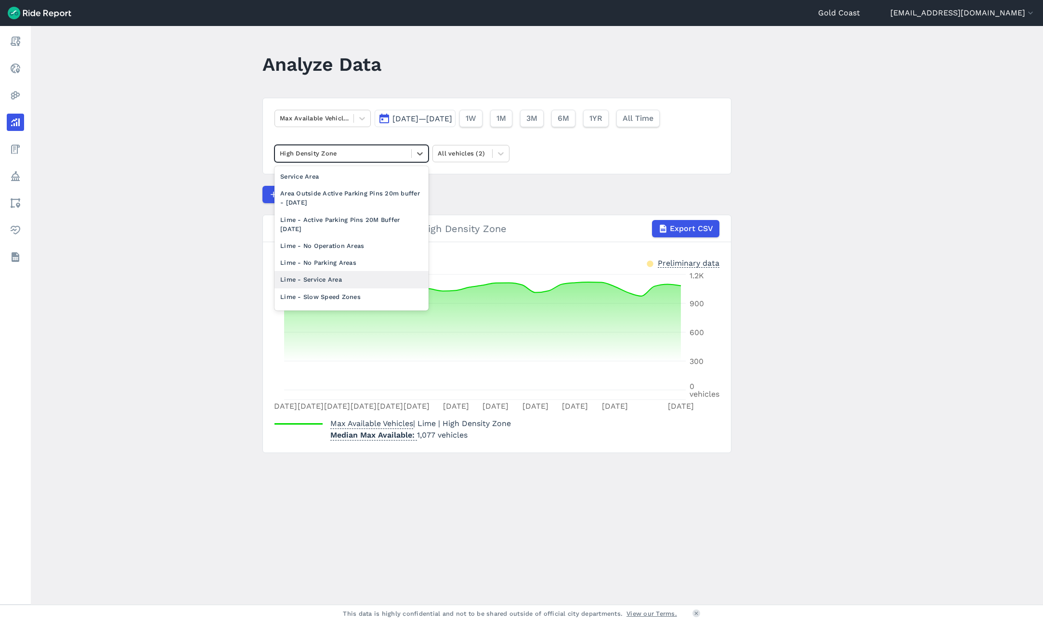
click at [316, 278] on div "Lime - Service Area" at bounding box center [352, 279] width 154 height 17
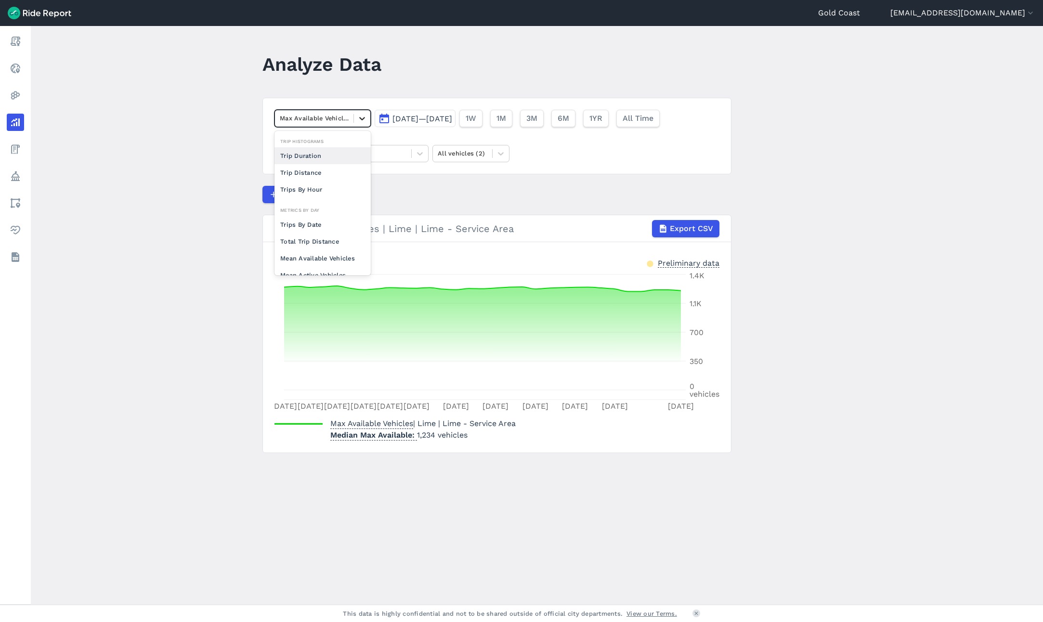
click at [360, 119] on icon at bounding box center [362, 118] width 6 height 3
click at [339, 214] on div "Trips Per Mean Available Vehicle" at bounding box center [323, 213] width 96 height 26
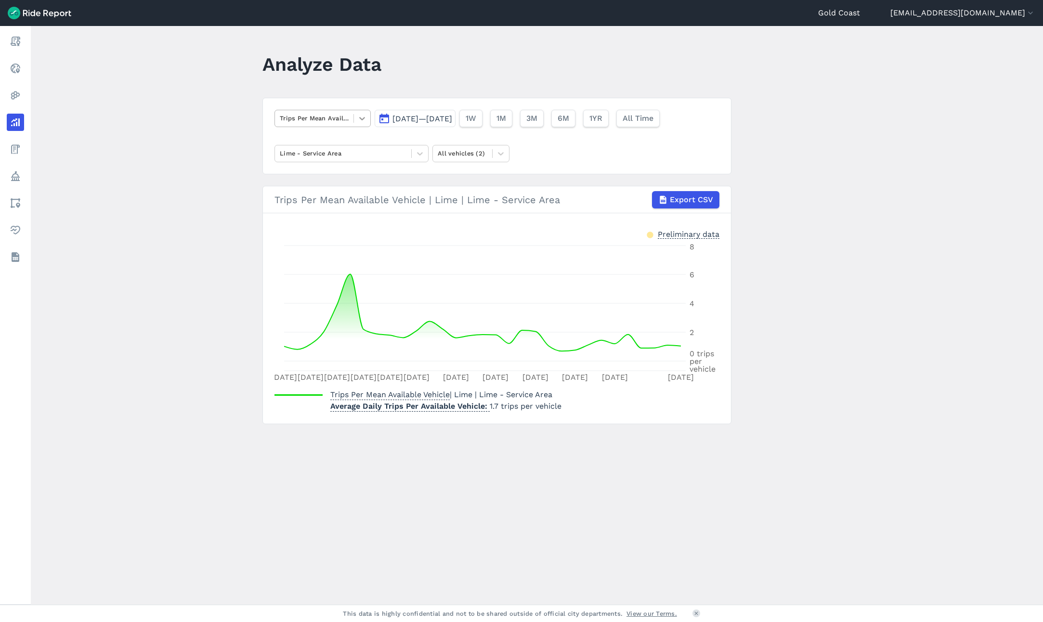
click at [360, 118] on icon at bounding box center [362, 119] width 10 height 10
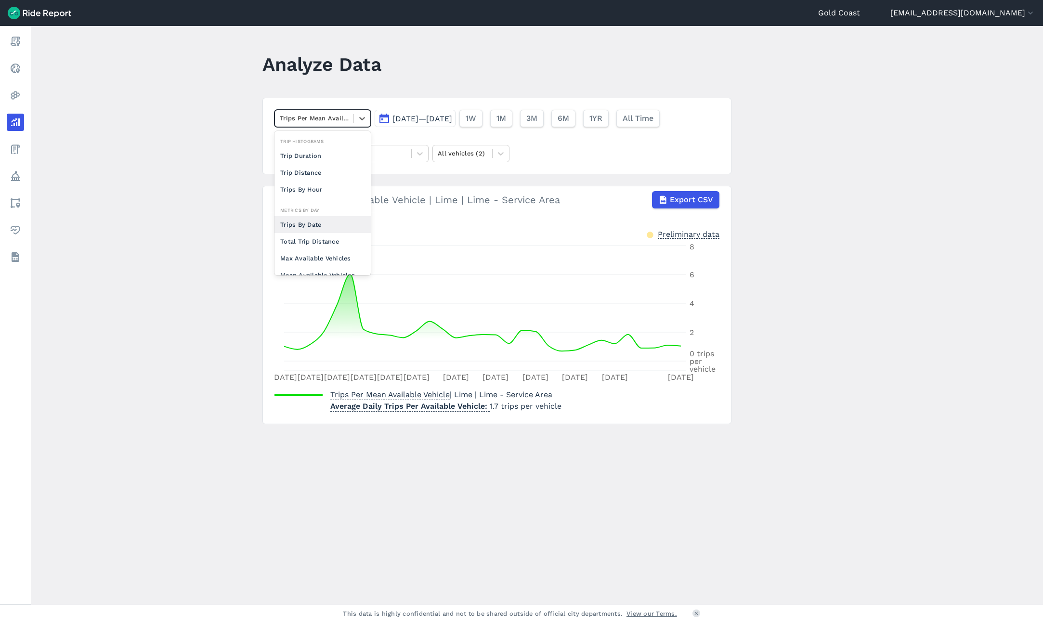
click at [330, 218] on div "Trips By Date" at bounding box center [323, 224] width 96 height 17
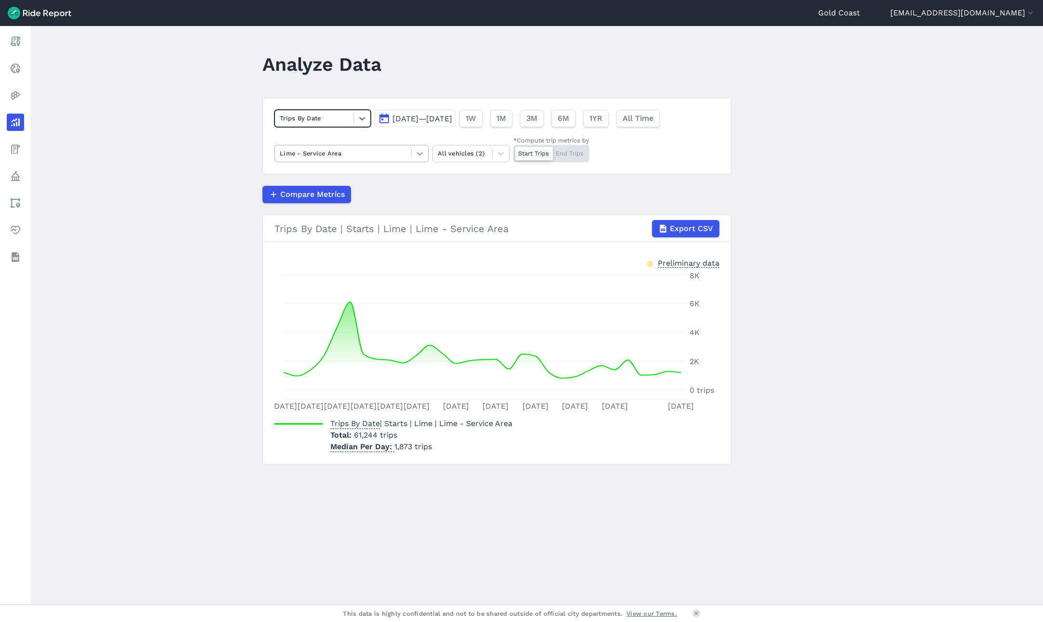
click at [418, 156] on icon at bounding box center [420, 154] width 10 height 10
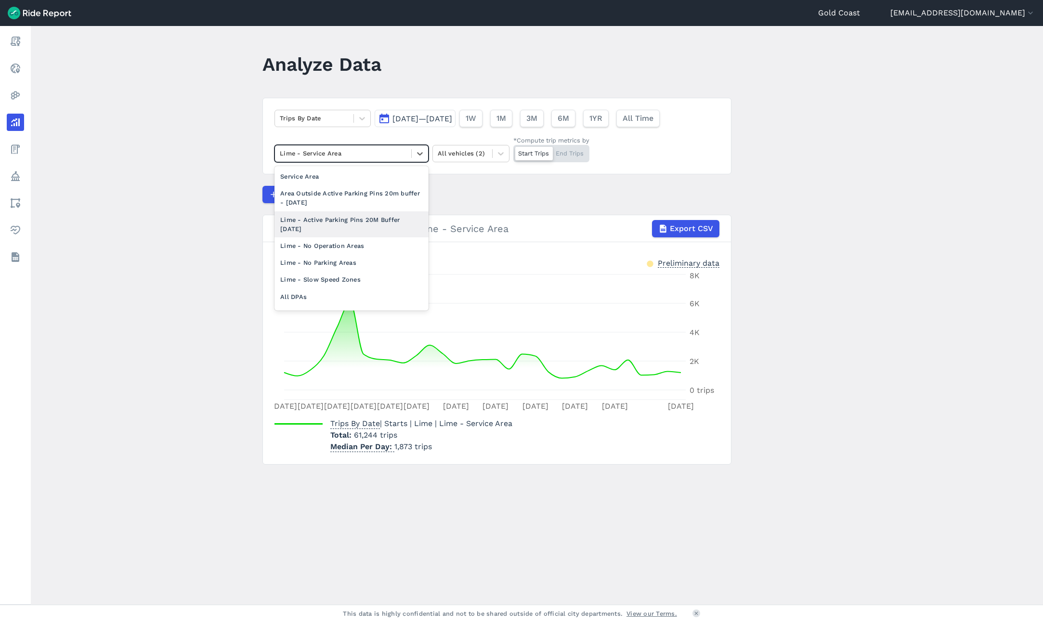
click at [471, 183] on article "Trips By Date [DATE]—[DATE] 1W 1M 3M 6M 1YR All Time option Lime - Active Parki…" at bounding box center [497, 281] width 469 height 367
click at [422, 153] on icon at bounding box center [420, 154] width 10 height 10
click at [338, 215] on div "Gold Coast LGA" at bounding box center [352, 223] width 154 height 17
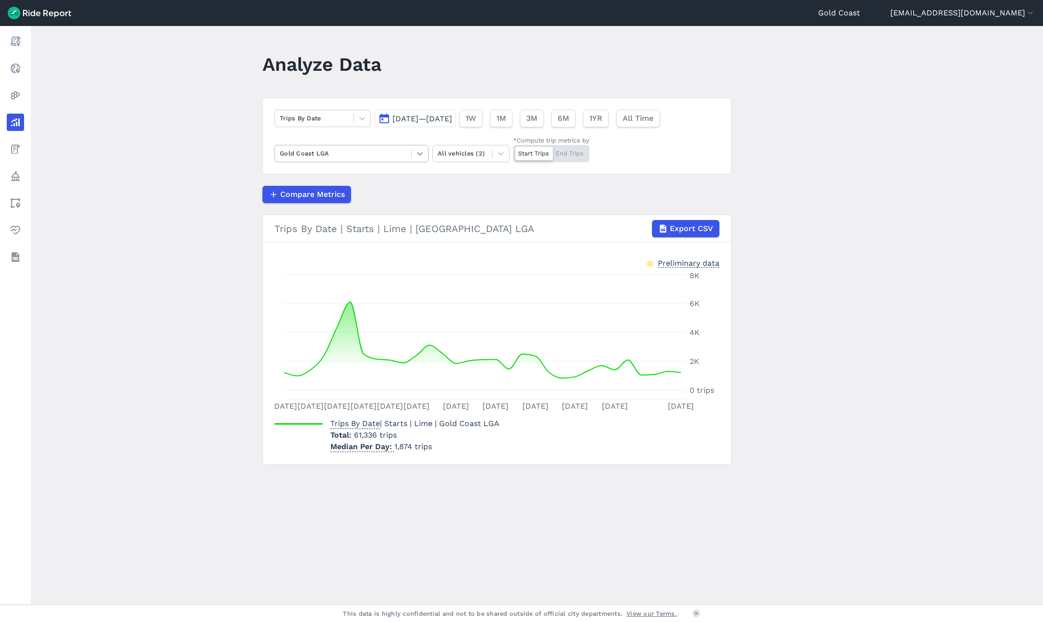
click at [416, 152] on icon at bounding box center [420, 154] width 10 height 10
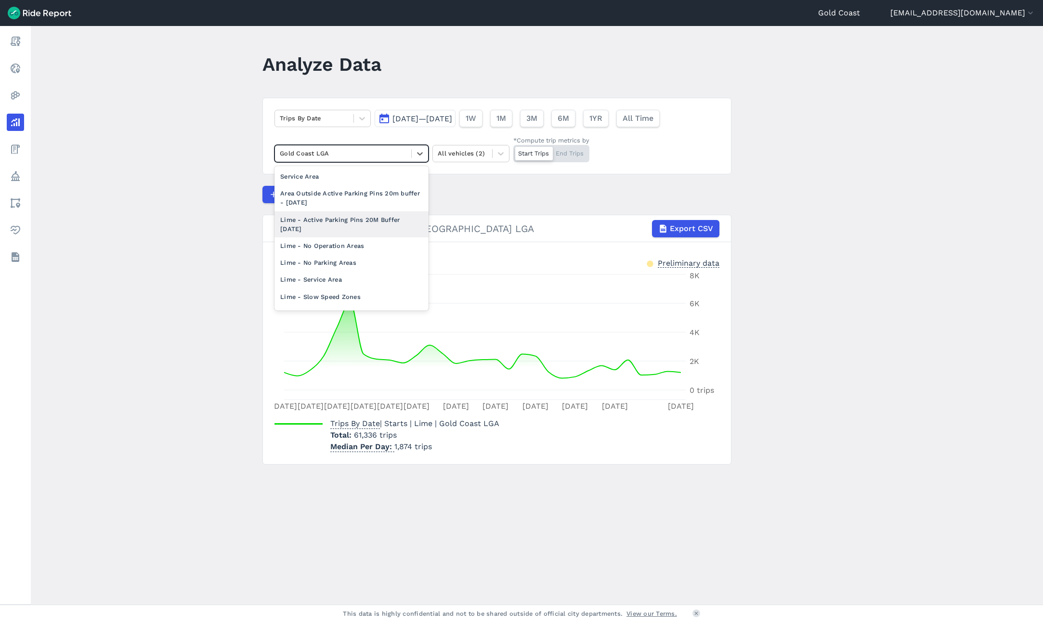
click at [368, 226] on div "Lime - Active Parking Pins 20M Buffer [DATE]" at bounding box center [352, 224] width 154 height 26
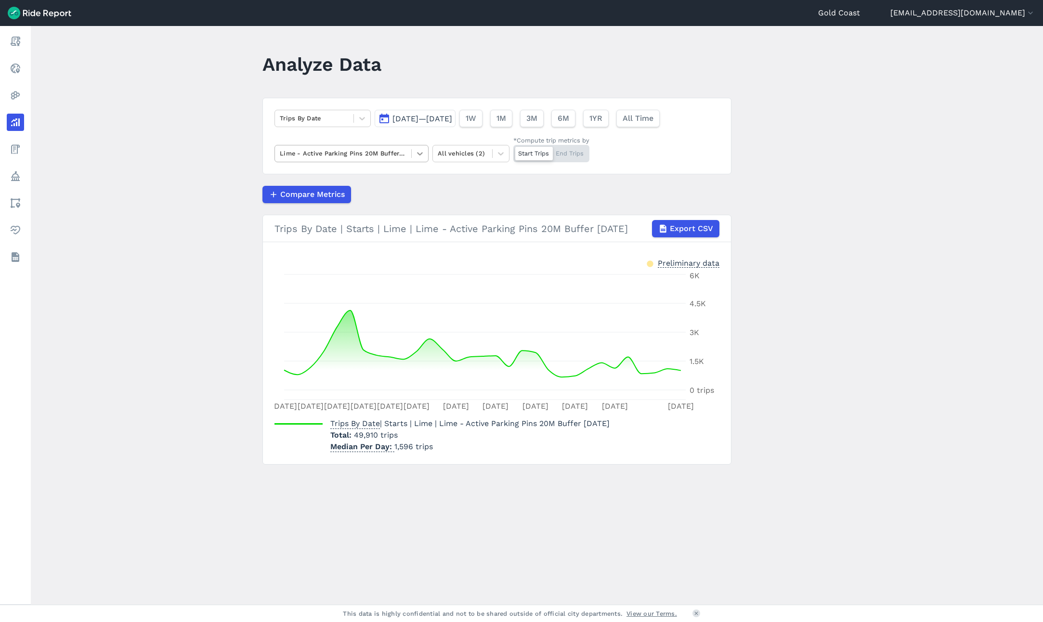
click at [421, 153] on icon at bounding box center [420, 153] width 6 height 3
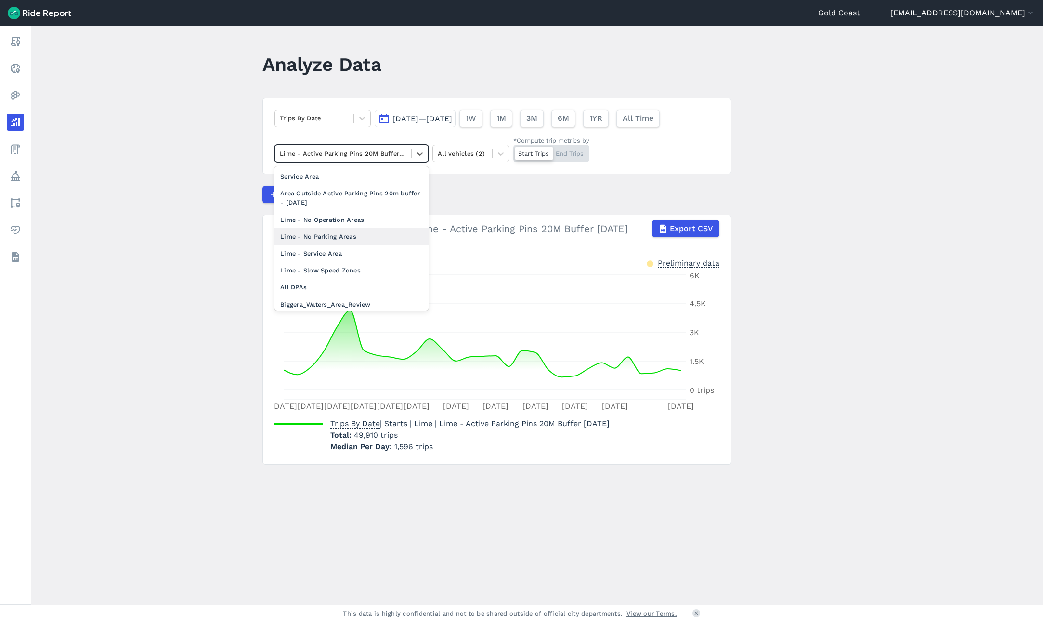
click at [345, 236] on div "Lime - No Parking Areas" at bounding box center [352, 236] width 154 height 17
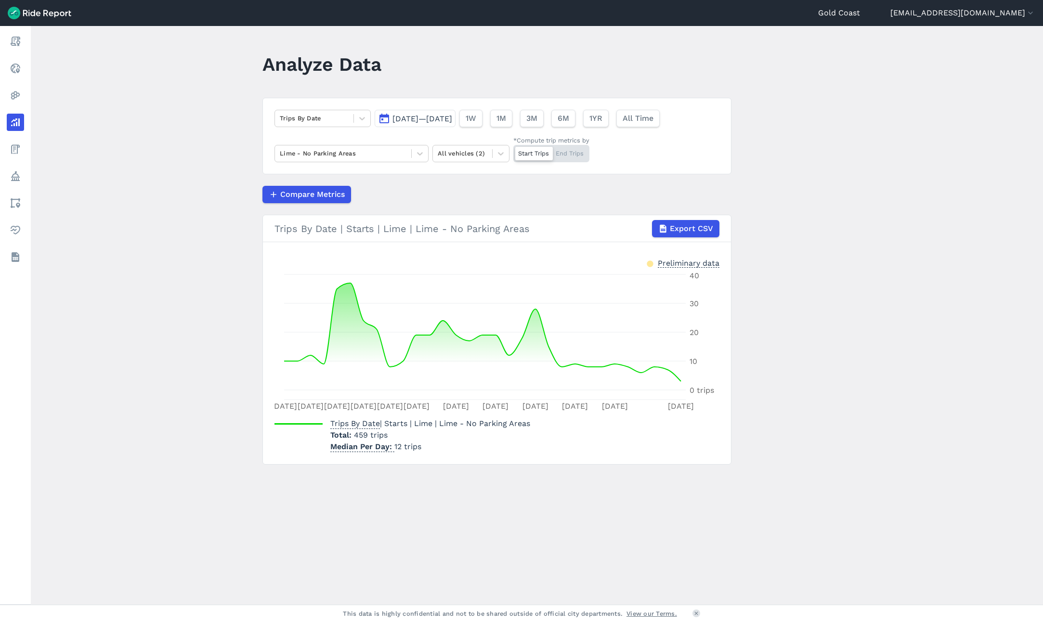
click at [568, 152] on div "Start Trips End Trips" at bounding box center [551, 153] width 76 height 17
click at [513, 151] on input "*Compute trip metrics by Start Trips End Trips" at bounding box center [513, 148] width 0 height 6
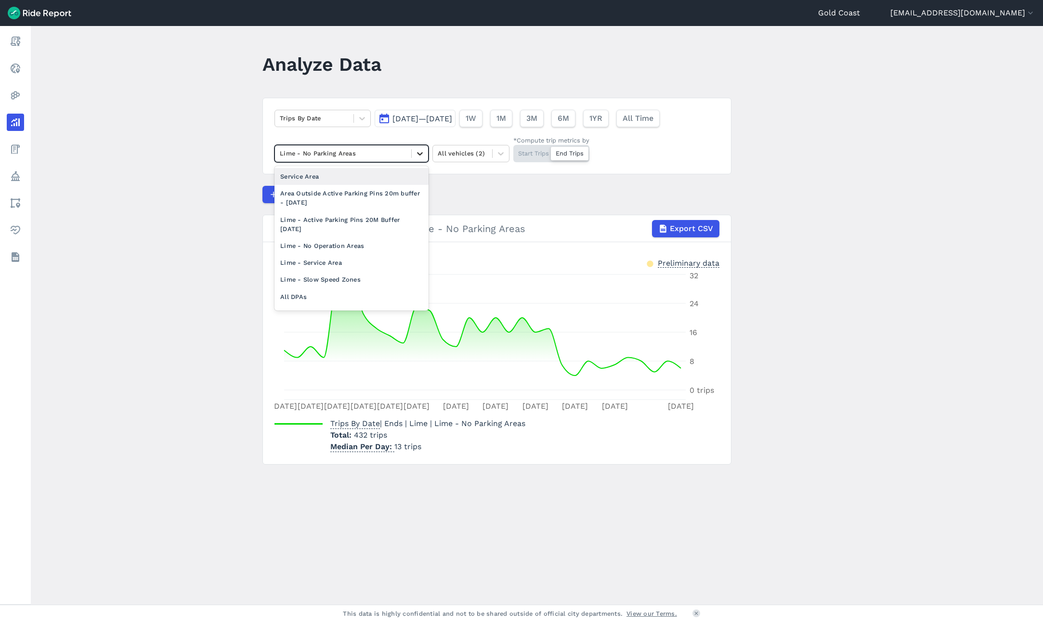
click at [420, 150] on icon at bounding box center [420, 154] width 10 height 10
click at [338, 243] on div "Lime - No Operation Areas" at bounding box center [352, 245] width 154 height 17
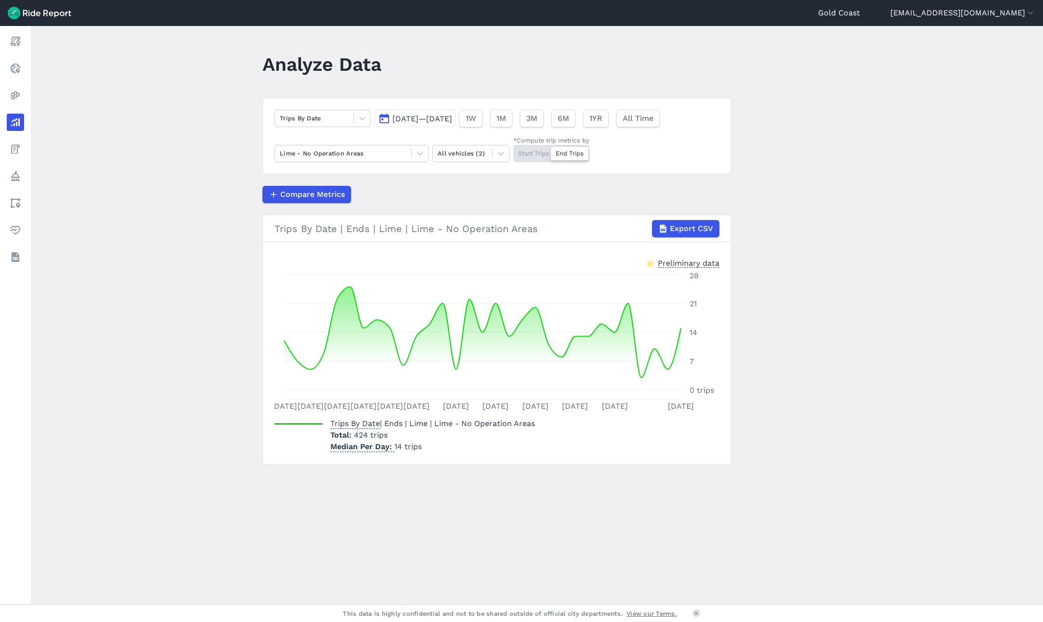
click at [452, 118] on span "[DATE]—[DATE]" at bounding box center [423, 118] width 60 height 9
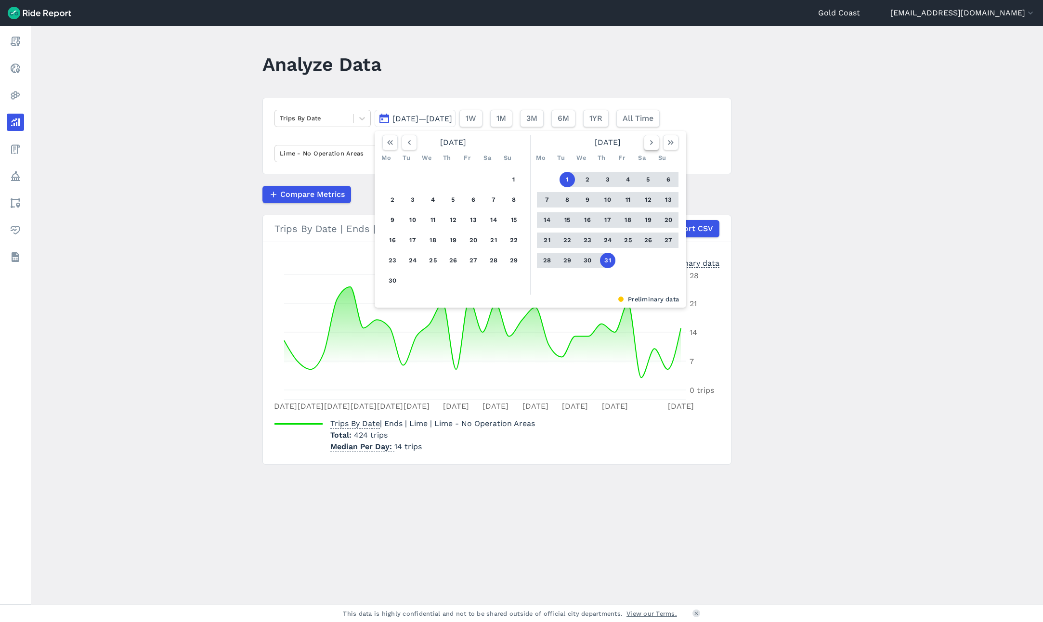
click at [649, 142] on icon "button" at bounding box center [652, 143] width 10 height 10
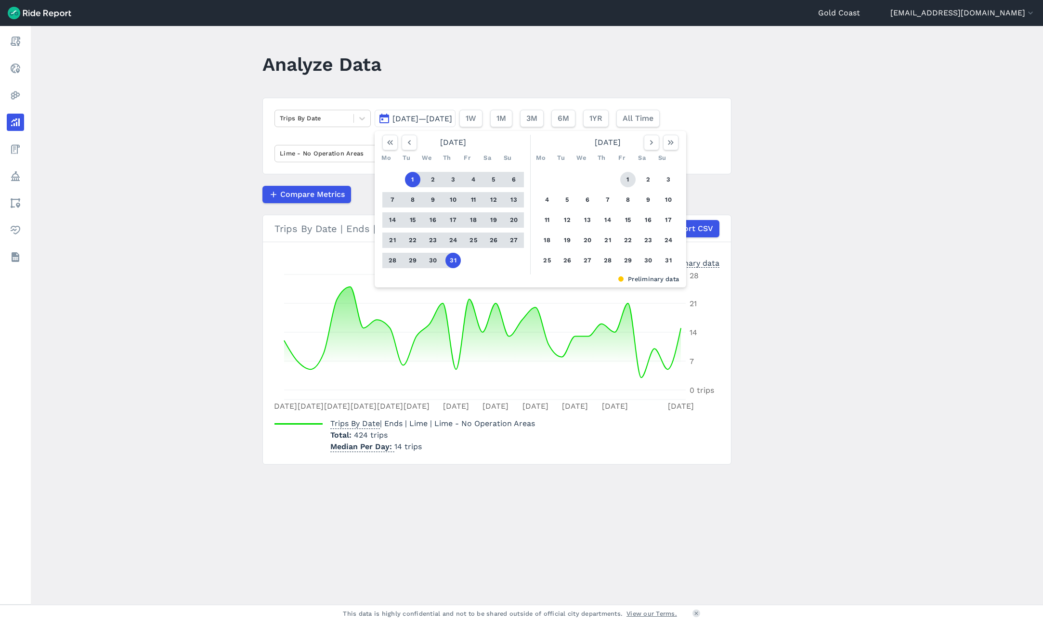
click at [629, 177] on button "1" at bounding box center [627, 179] width 15 height 15
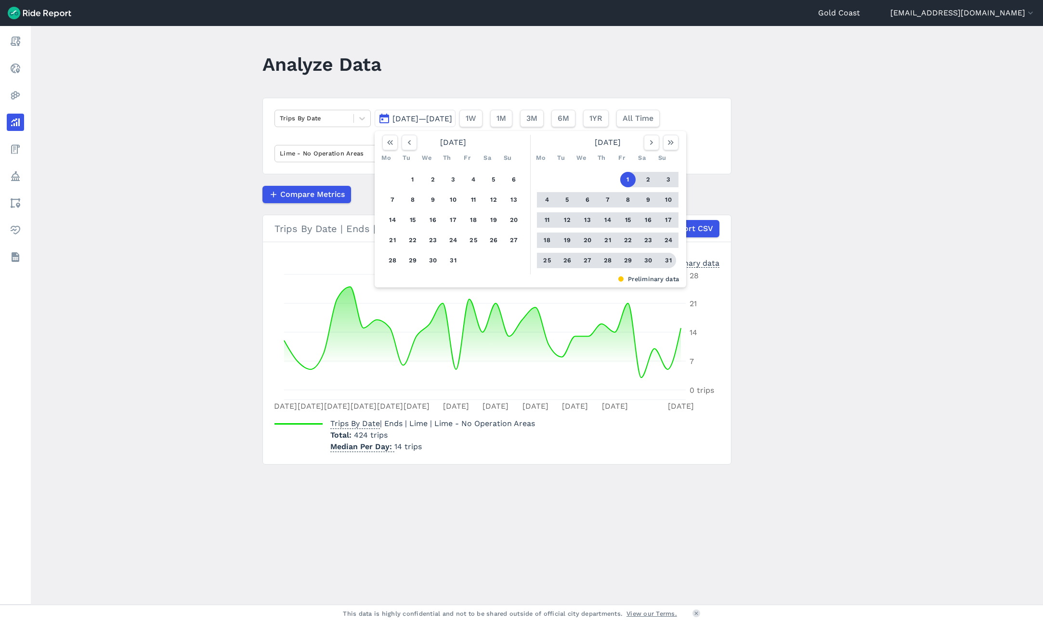
click at [669, 262] on button "31" at bounding box center [668, 260] width 15 height 15
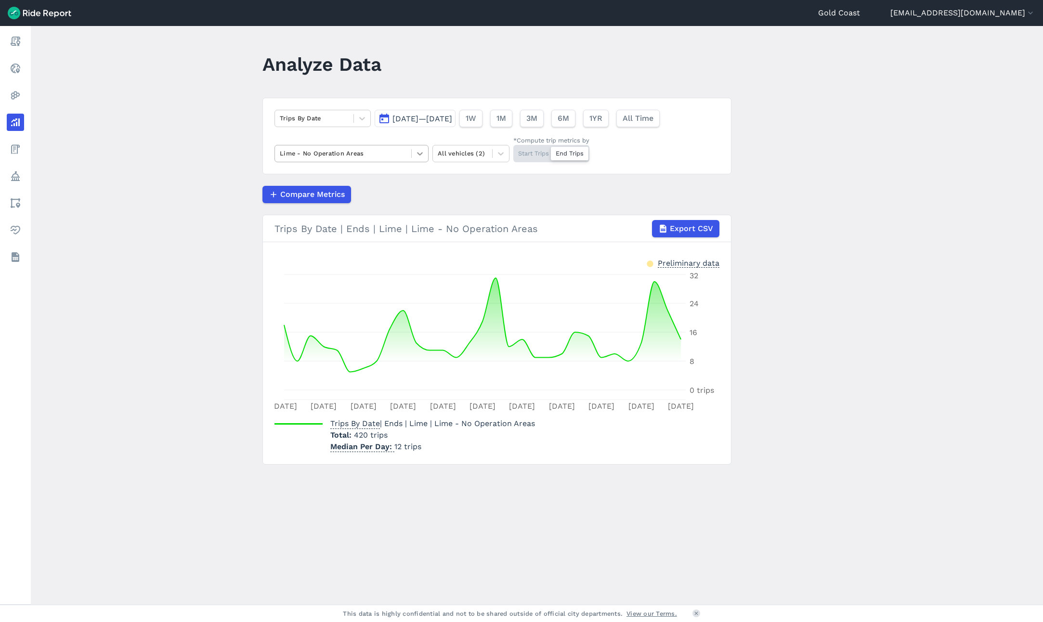
click at [418, 151] on icon at bounding box center [420, 154] width 10 height 10
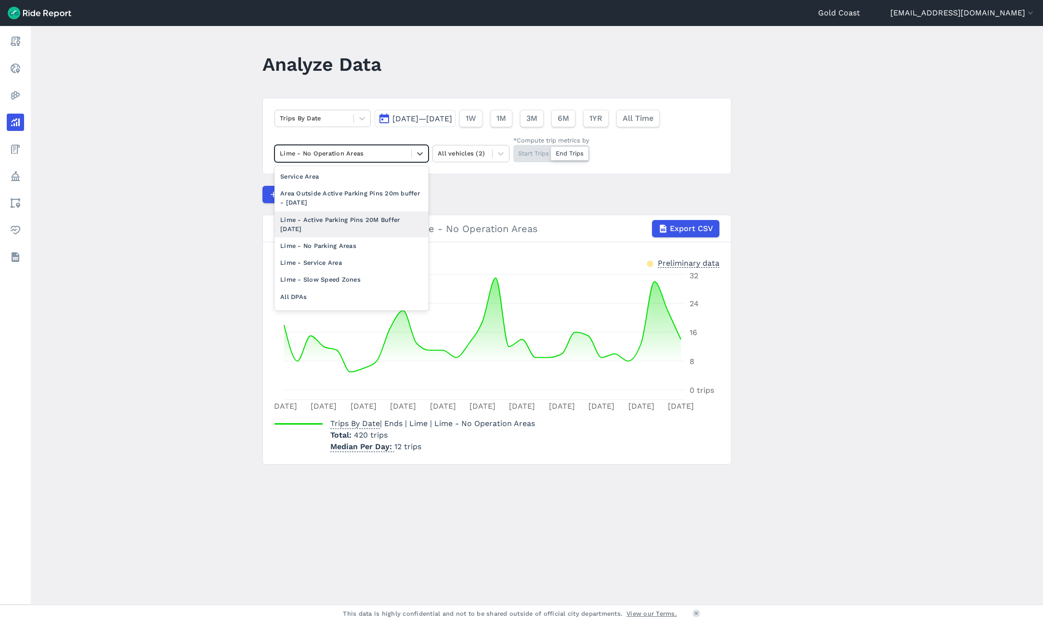
click at [368, 221] on div "Lime - Active Parking Pins 20M Buffer [DATE]" at bounding box center [352, 224] width 154 height 26
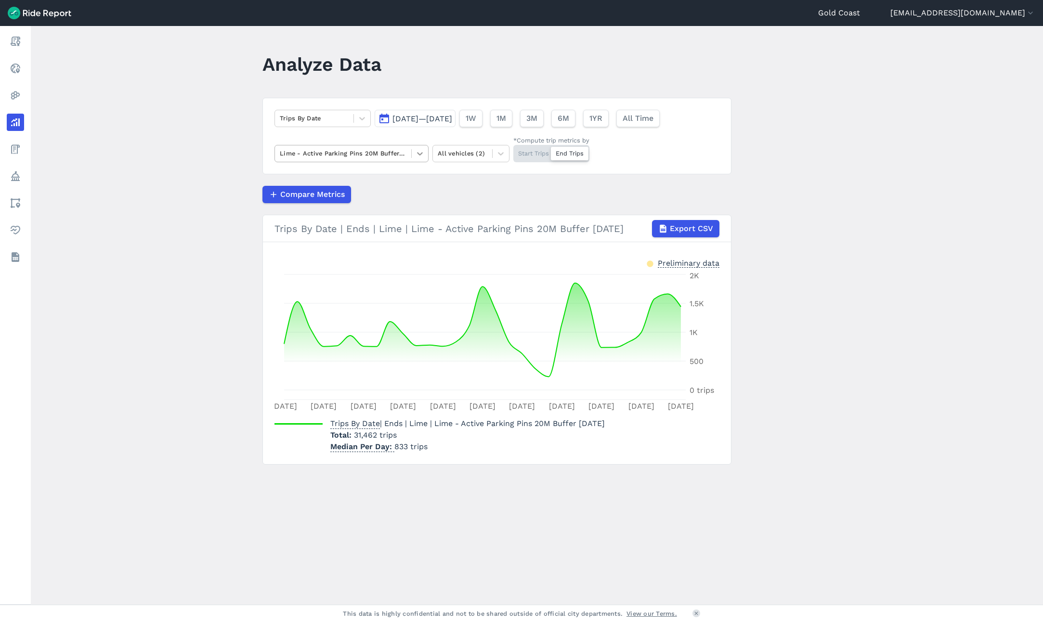
click at [416, 152] on icon at bounding box center [420, 154] width 10 height 10
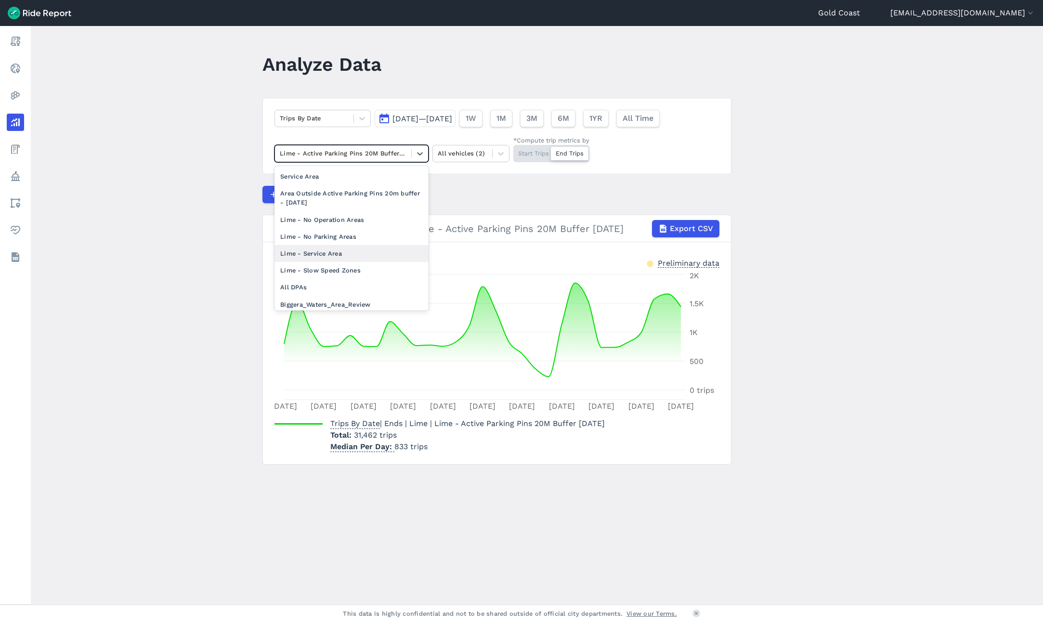
click at [319, 253] on div "Lime - Service Area" at bounding box center [352, 253] width 154 height 17
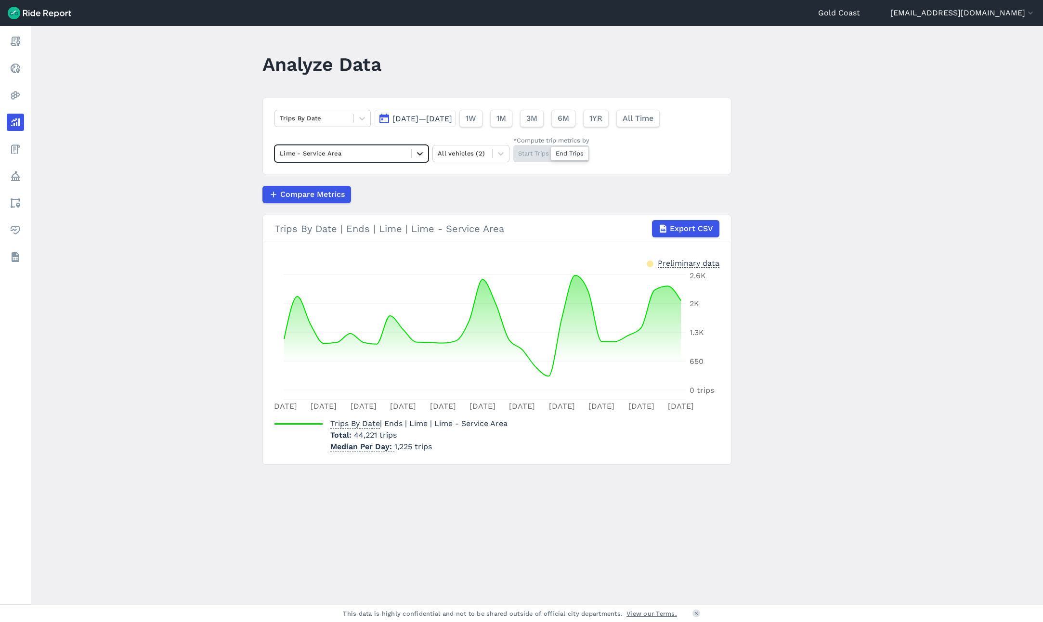
click at [416, 154] on icon at bounding box center [420, 154] width 10 height 10
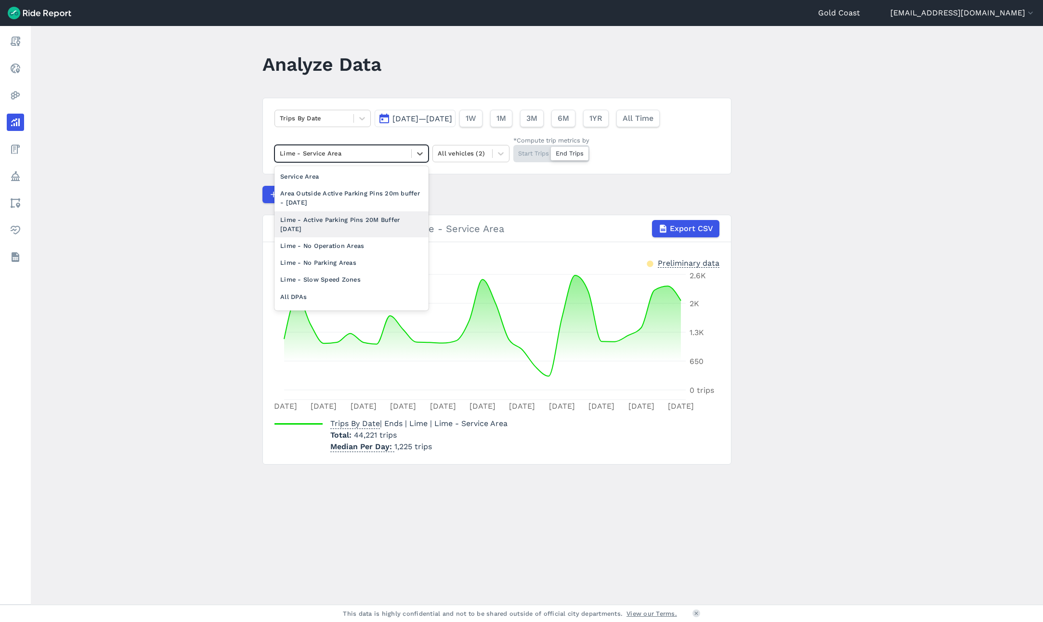
click at [356, 223] on div "Lime - Active Parking Pins 20M Buffer [DATE]" at bounding box center [352, 224] width 154 height 26
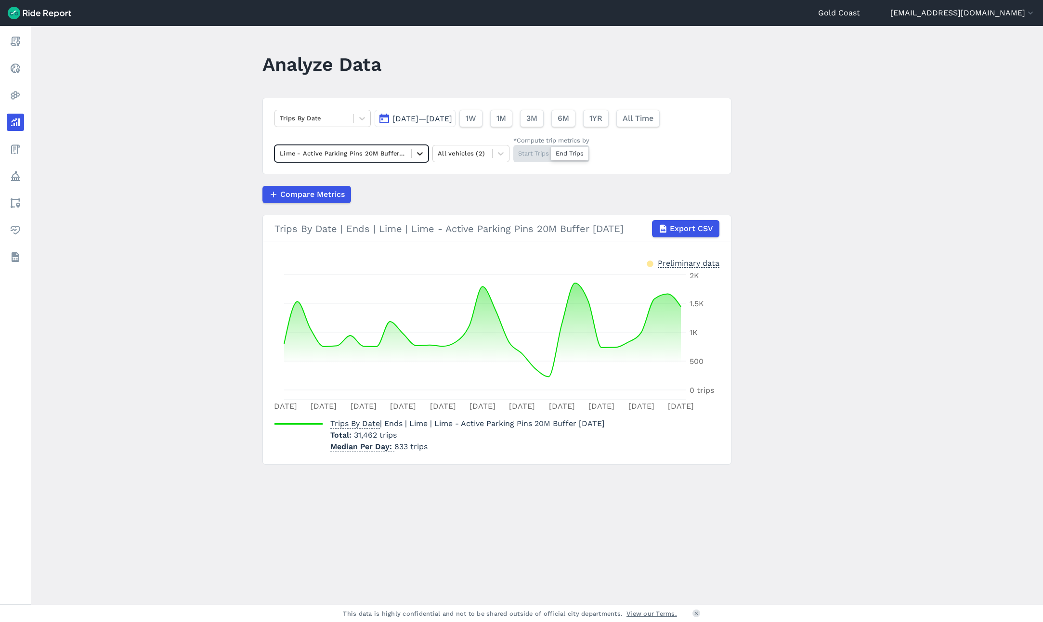
click at [418, 153] on icon at bounding box center [420, 154] width 10 height 10
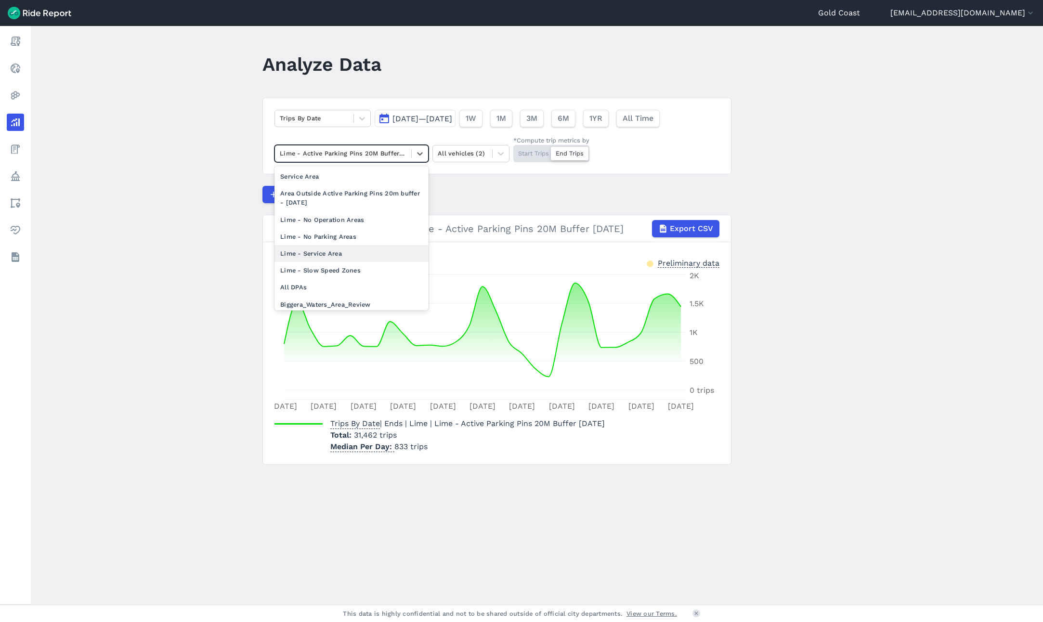
click at [346, 256] on div "Lime - Service Area" at bounding box center [352, 253] width 154 height 17
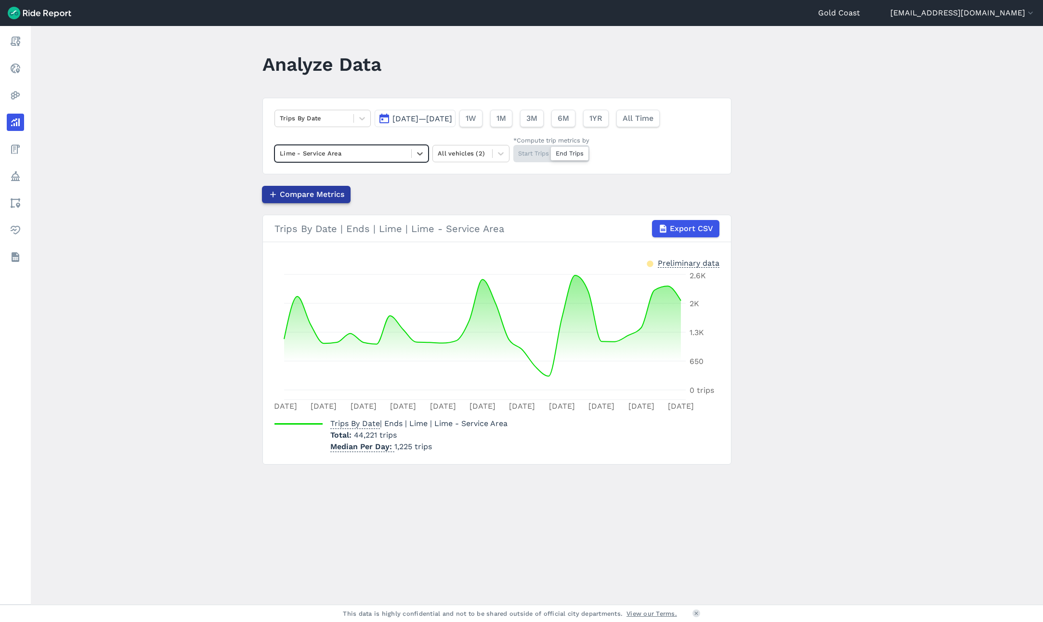
click at [297, 196] on span "Compare Metrics" at bounding box center [312, 195] width 65 height 12
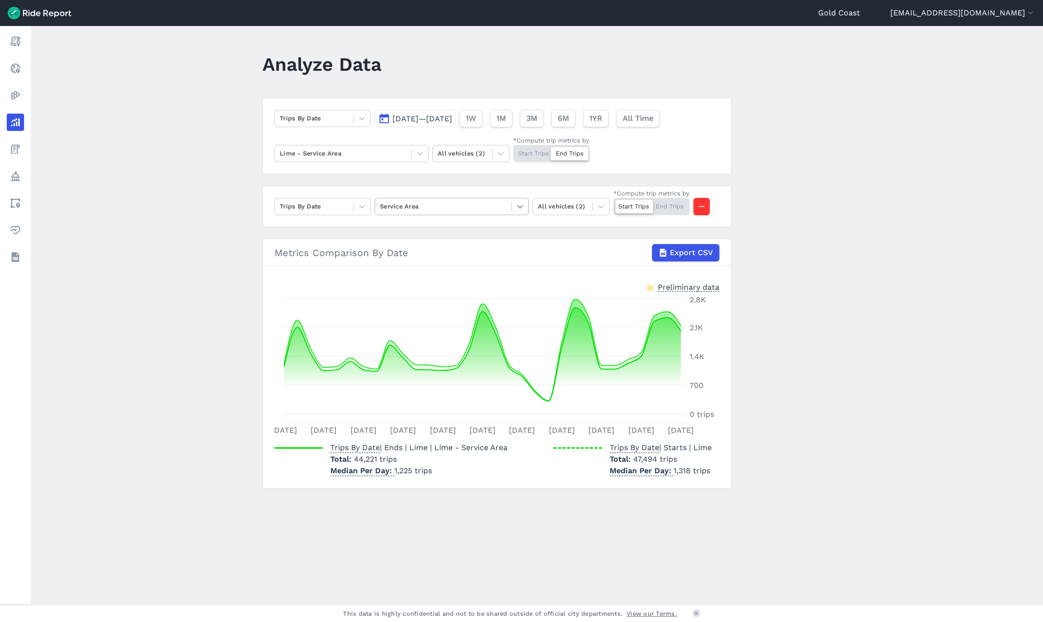
click at [519, 205] on icon at bounding box center [520, 207] width 10 height 10
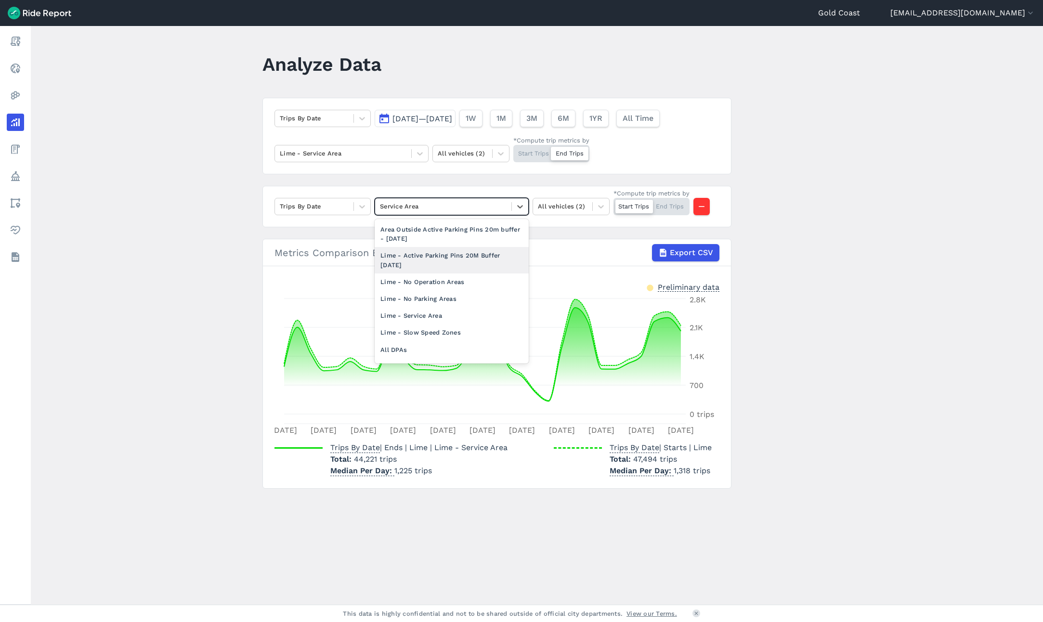
click at [460, 257] on div "Lime - Active Parking Pins 20M Buffer [DATE]" at bounding box center [452, 260] width 154 height 26
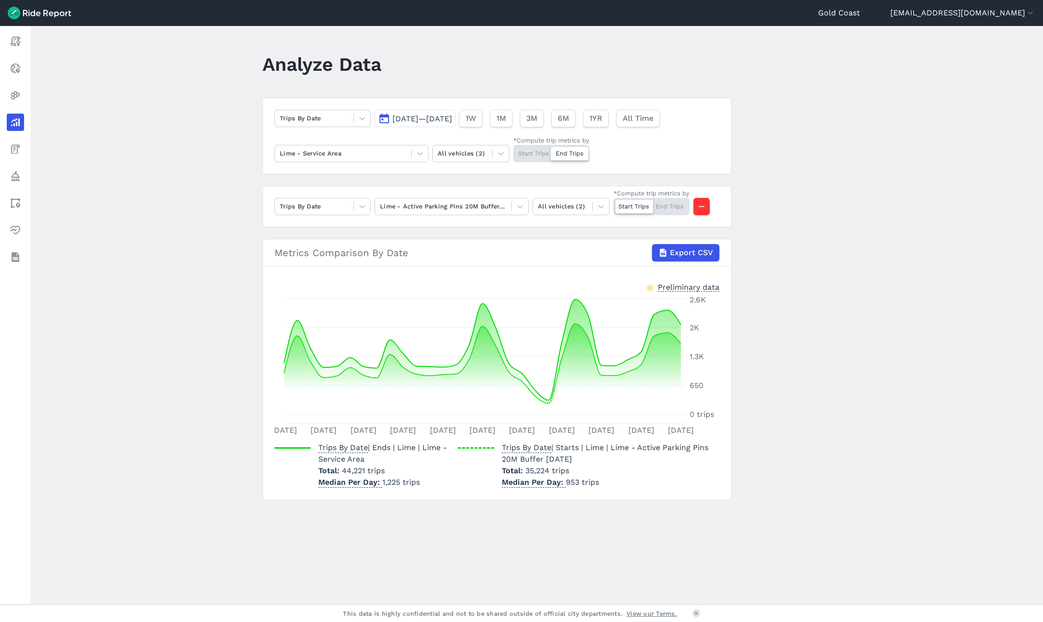
click at [665, 204] on div "Start Trips End Trips" at bounding box center [652, 206] width 76 height 17
click at [614, 204] on input "*Compute trip metrics by Start Trips End Trips" at bounding box center [614, 201] width 0 height 6
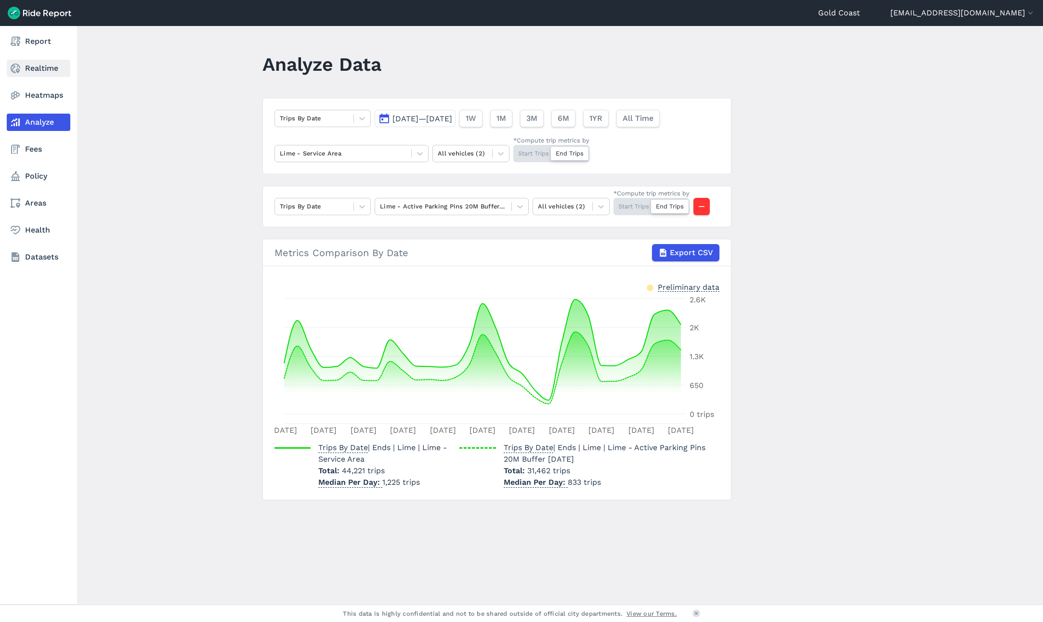
click at [46, 72] on link "Realtime" at bounding box center [39, 68] width 64 height 17
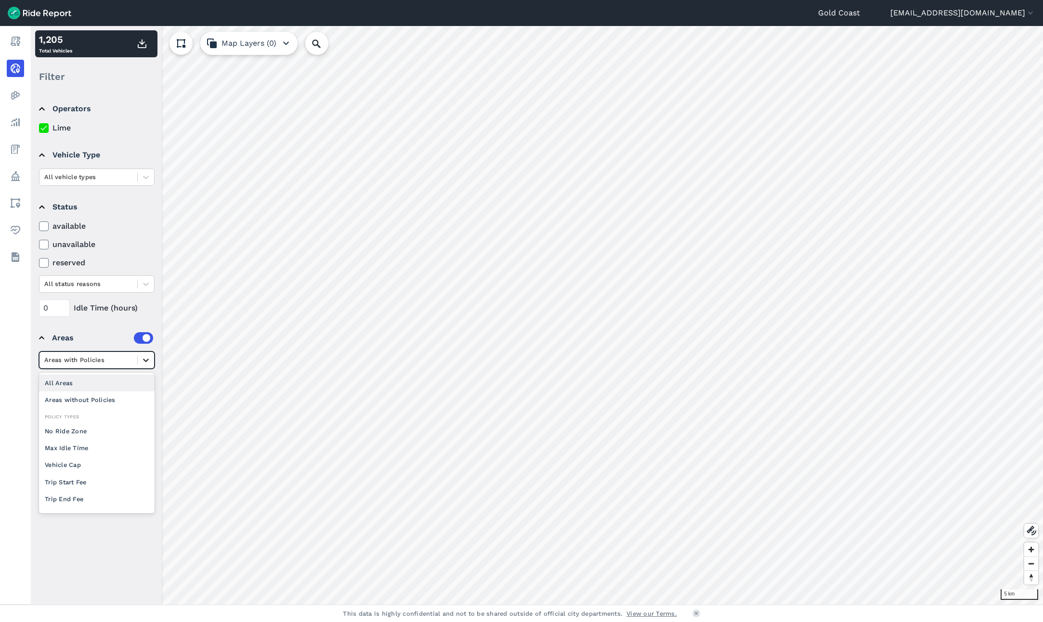
click at [147, 358] on icon at bounding box center [146, 360] width 10 height 10
click at [83, 401] on div "Areas without Policies" at bounding box center [97, 400] width 116 height 17
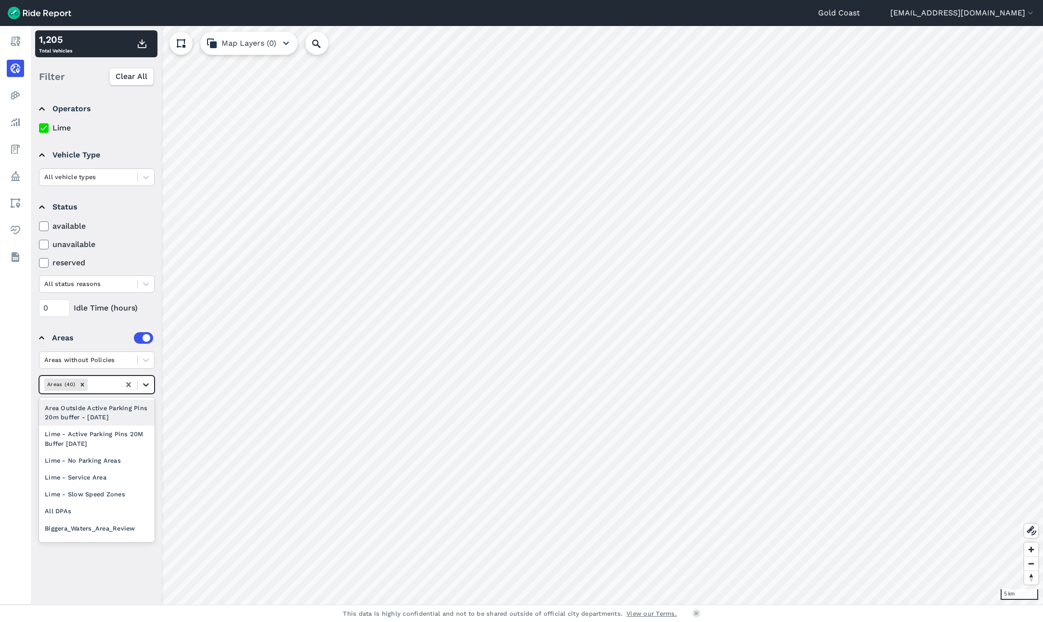
click at [143, 384] on icon at bounding box center [146, 385] width 10 height 10
click at [118, 443] on div "Lime - Active Parking Pins 20M Buffer [DATE]" at bounding box center [97, 439] width 116 height 26
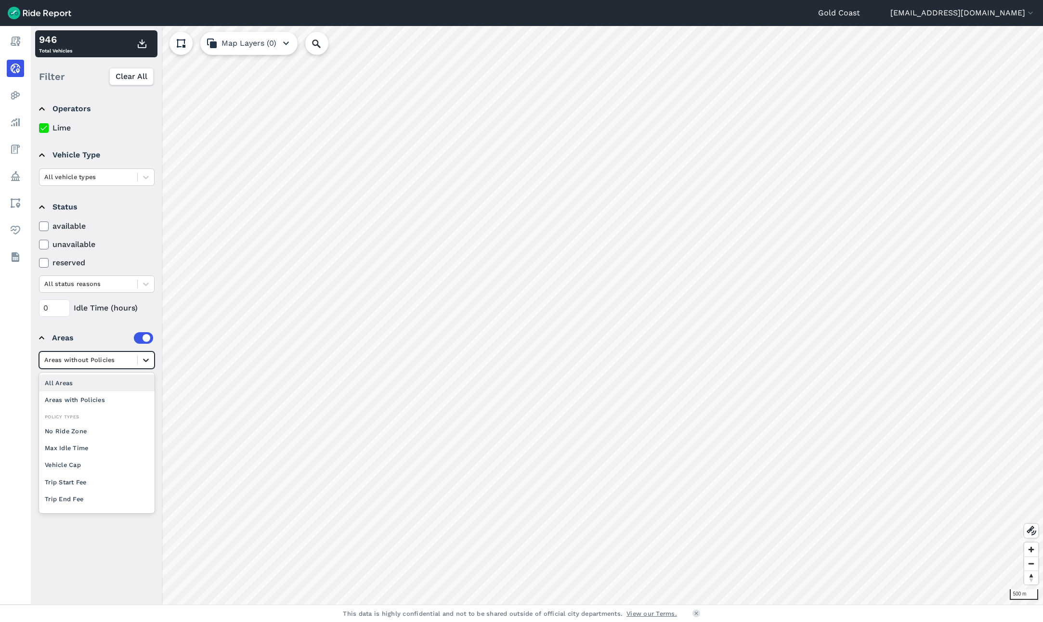
click at [143, 358] on icon at bounding box center [146, 360] width 10 height 10
click at [147, 361] on icon at bounding box center [146, 360] width 6 height 3
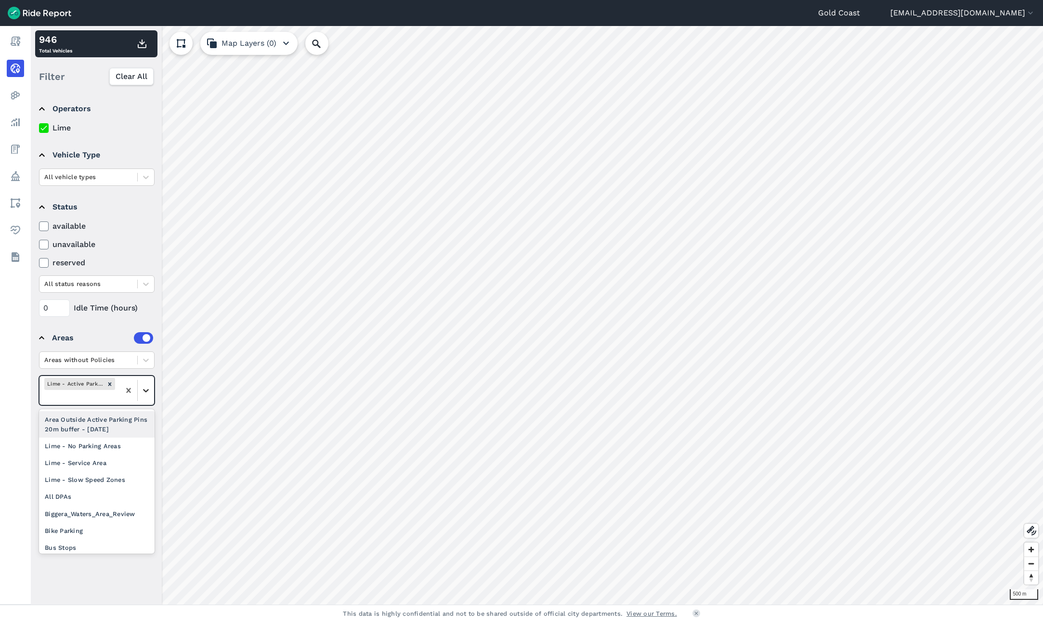
click at [146, 394] on icon at bounding box center [146, 391] width 10 height 10
click at [144, 364] on icon at bounding box center [146, 360] width 10 height 10
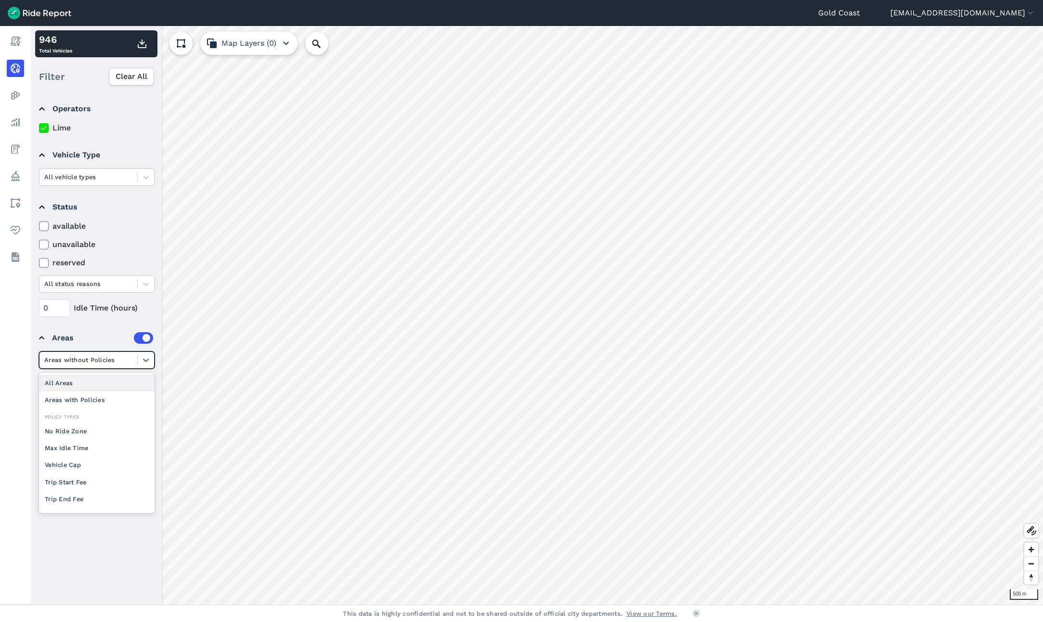
click at [113, 385] on div "All Areas" at bounding box center [97, 383] width 116 height 17
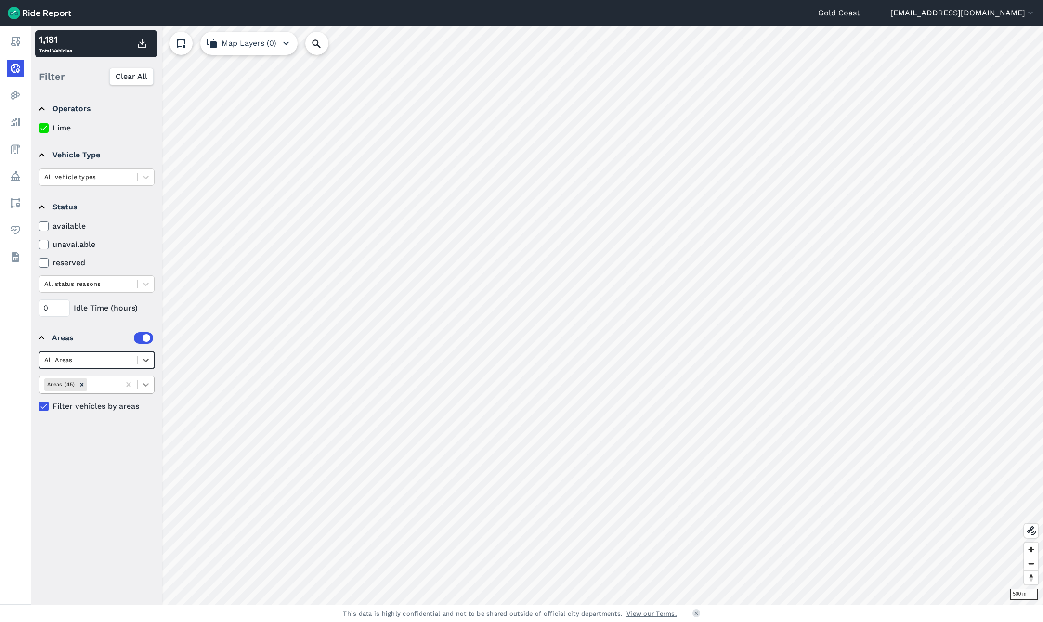
click at [144, 380] on div at bounding box center [146, 385] width 16 height 16
click at [114, 438] on div "Lime - Active Parking Pins 20M Buffer [DATE]" at bounding box center [97, 439] width 116 height 26
click at [148, 387] on icon at bounding box center [146, 391] width 10 height 10
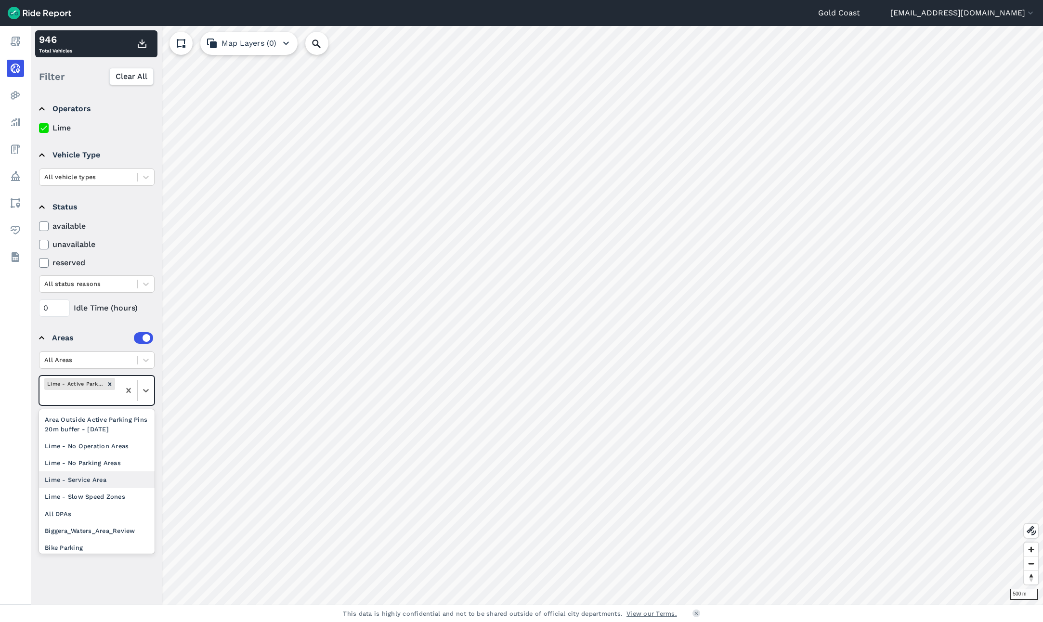
click at [112, 482] on div "Lime - Service Area" at bounding box center [97, 480] width 116 height 17
click at [144, 396] on icon at bounding box center [146, 398] width 10 height 10
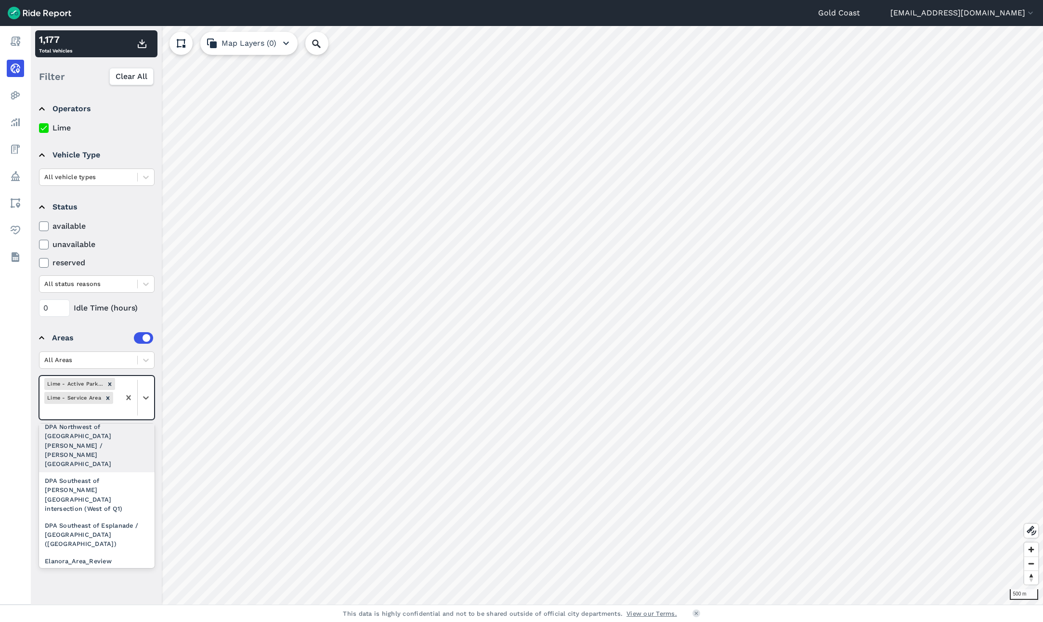
scroll to position [626, 0]
click at [114, 579] on div "High Density Zone" at bounding box center [97, 587] width 116 height 17
